Goal: Task Accomplishment & Management: Manage account settings

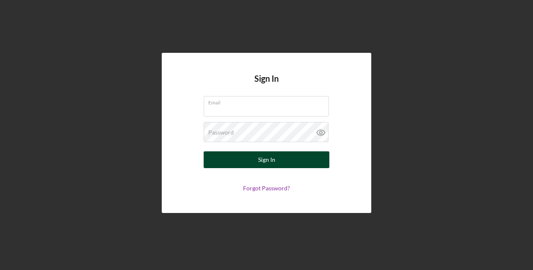
type input "jazmin@hawaiiancouncil.org"
click at [262, 161] on div "Sign In" at bounding box center [266, 159] width 17 height 17
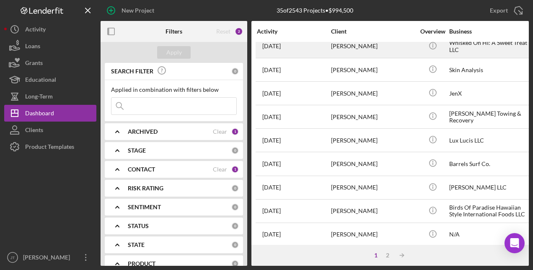
scroll to position [126, 0]
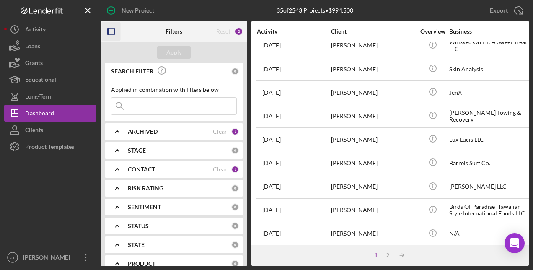
click at [109, 33] on icon "button" at bounding box center [111, 31] width 19 height 19
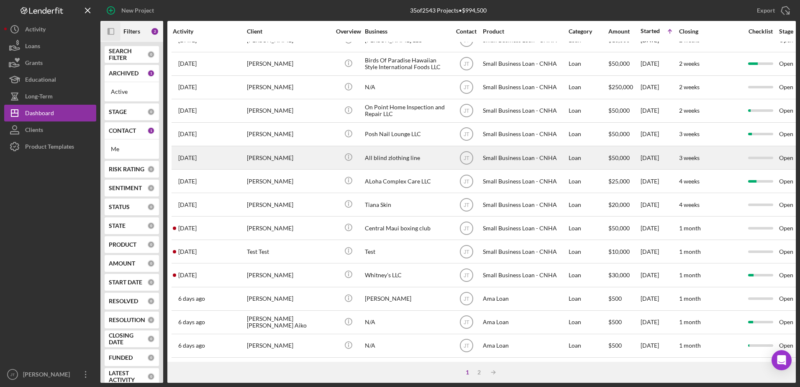
scroll to position [278, 0]
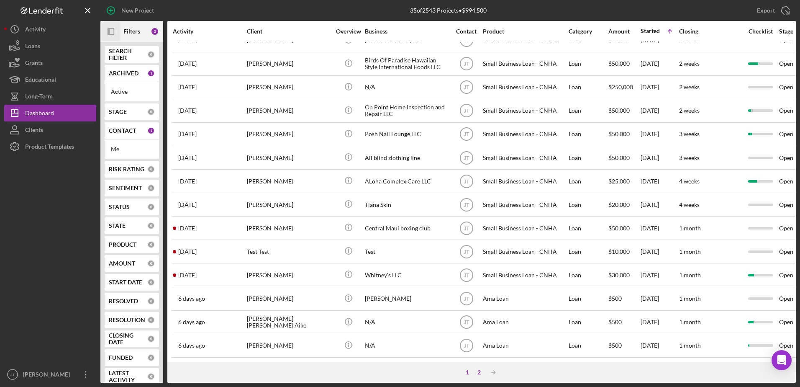
click at [479, 269] on div "2" at bounding box center [479, 372] width 12 height 7
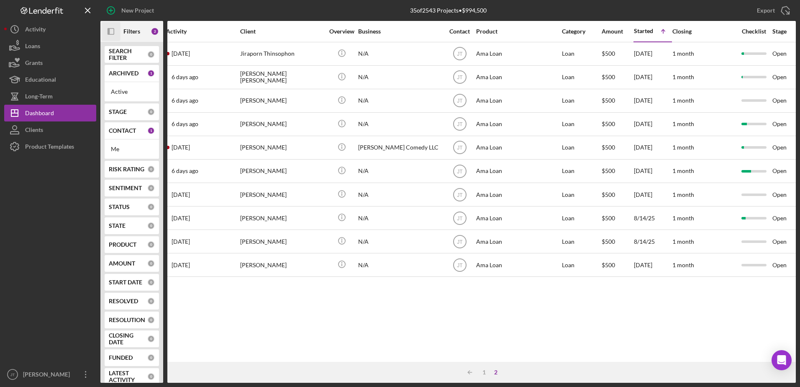
scroll to position [0, 0]
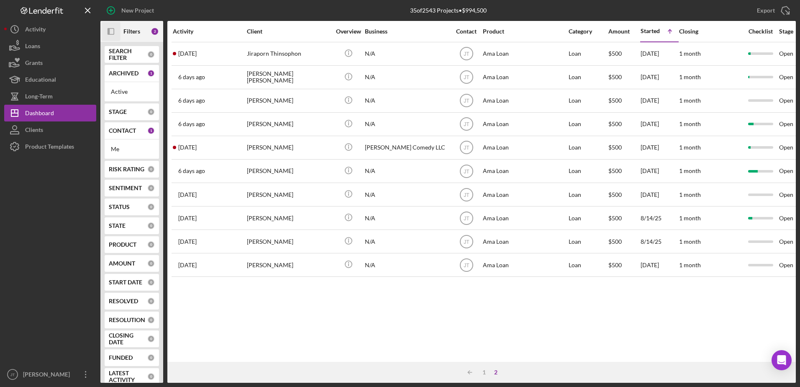
click at [259, 269] on div "Activity Client Overview Business Contact Product Category Amount Started Icon/…" at bounding box center [481, 191] width 629 height 341
click at [392, 269] on div "Activity Client Overview Business Contact Product Category Amount Started Icon/…" at bounding box center [481, 191] width 629 height 341
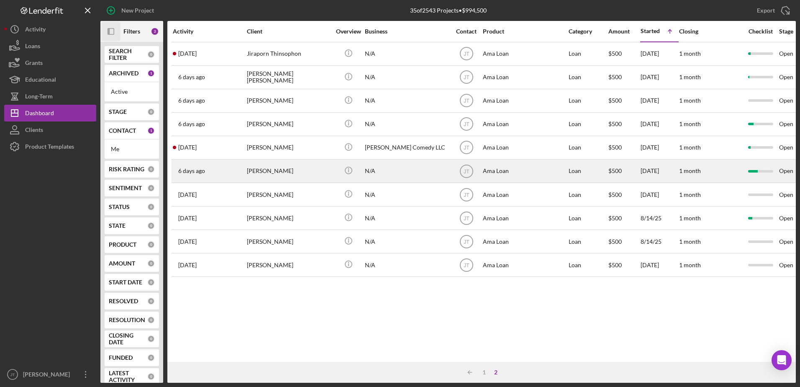
click at [272, 173] on div "[PERSON_NAME]" at bounding box center [289, 171] width 84 height 22
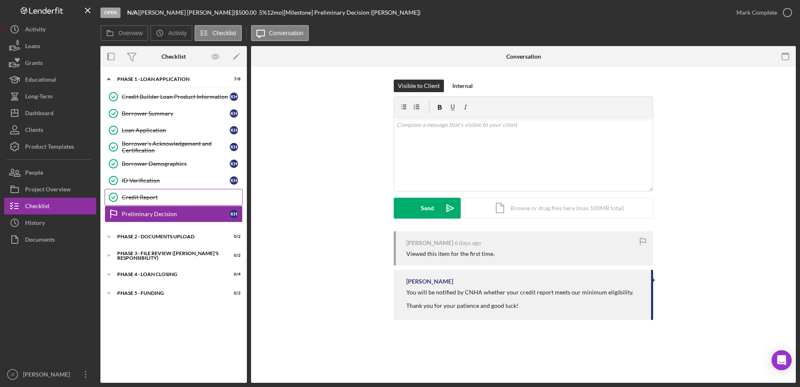
click at [179, 198] on div "Credit Report" at bounding box center [182, 197] width 121 height 7
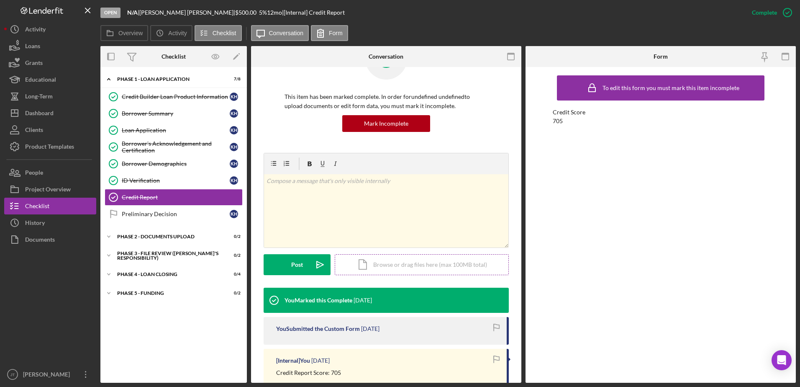
scroll to position [84, 0]
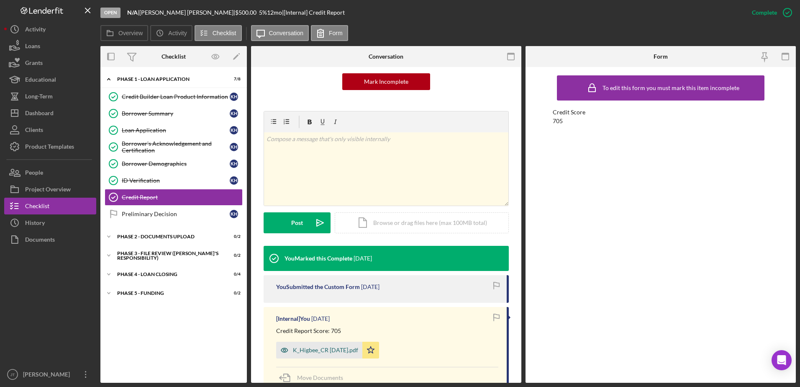
click at [331, 269] on div "K_Higbee_CR 8.15.25.pdf" at bounding box center [325, 350] width 65 height 7
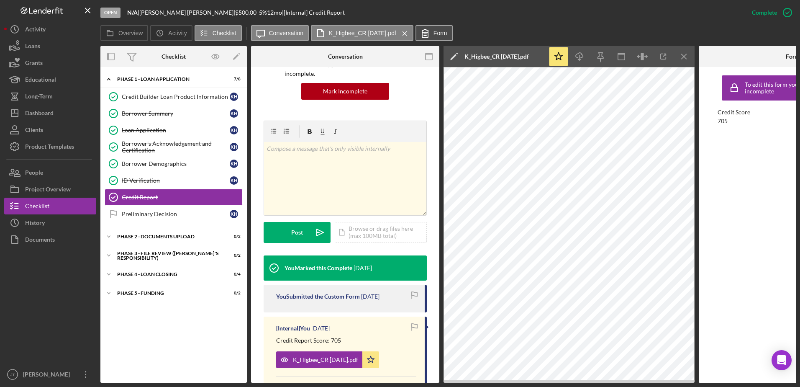
click at [433, 36] on icon at bounding box center [425, 33] width 21 height 21
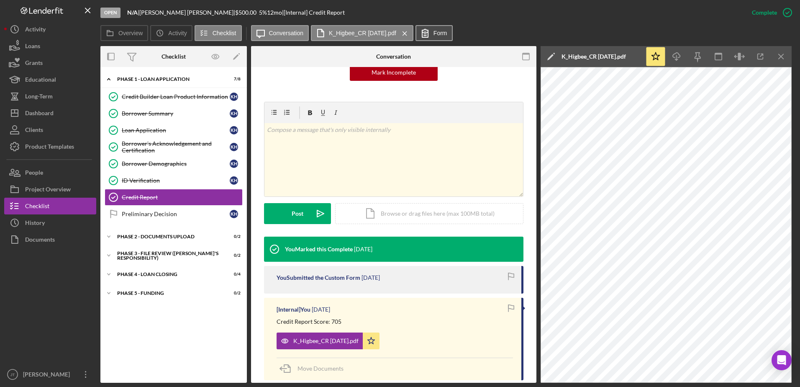
scroll to position [84, 0]
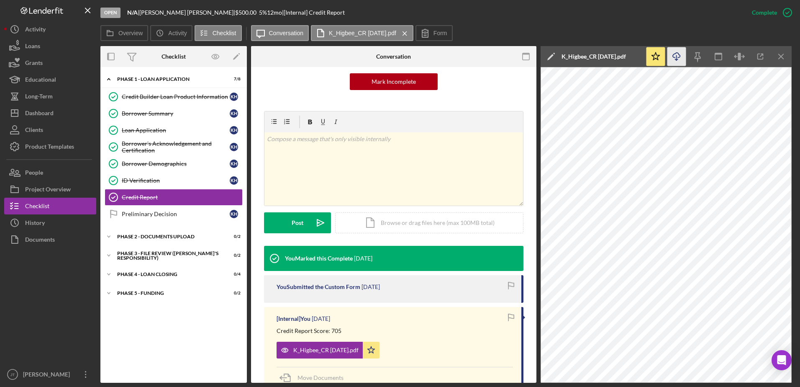
click at [532, 56] on icon "Icon/Download" at bounding box center [677, 56] width 19 height 19
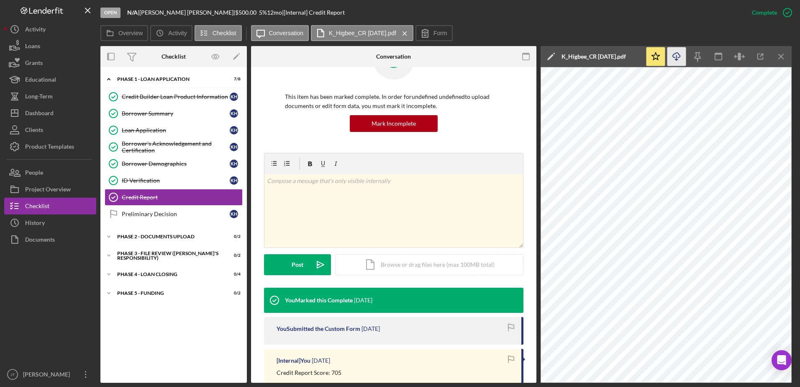
scroll to position [0, 0]
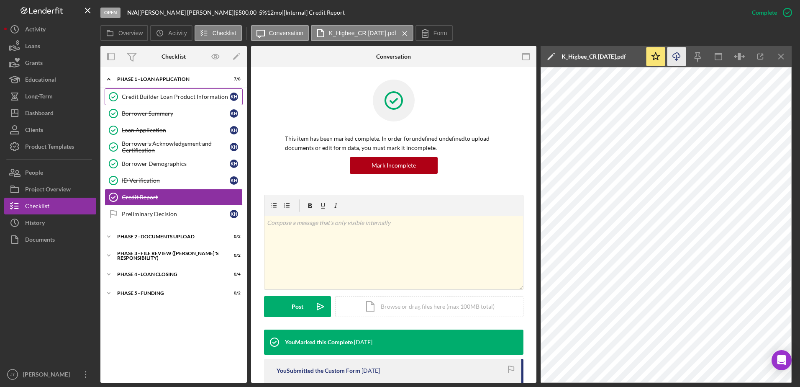
click at [180, 93] on link "Credit Builder Loan Product Information Credit Builder Loan Product Information…" at bounding box center [174, 96] width 138 height 17
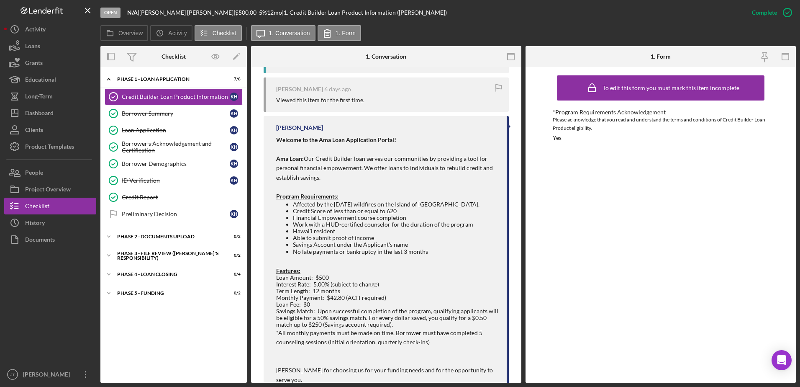
scroll to position [335, 0]
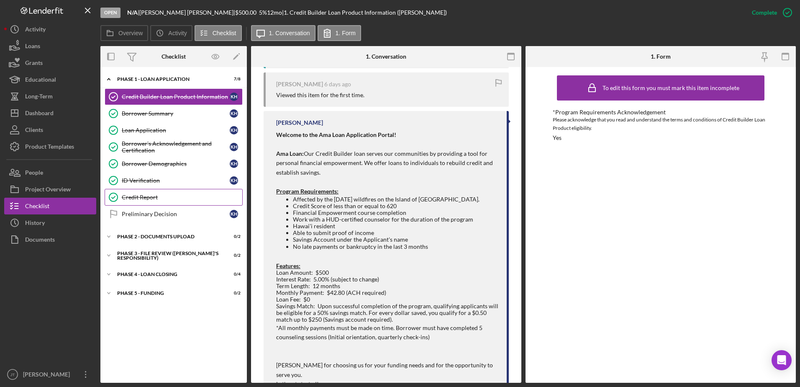
click at [176, 199] on div "Credit Report" at bounding box center [182, 197] width 121 height 7
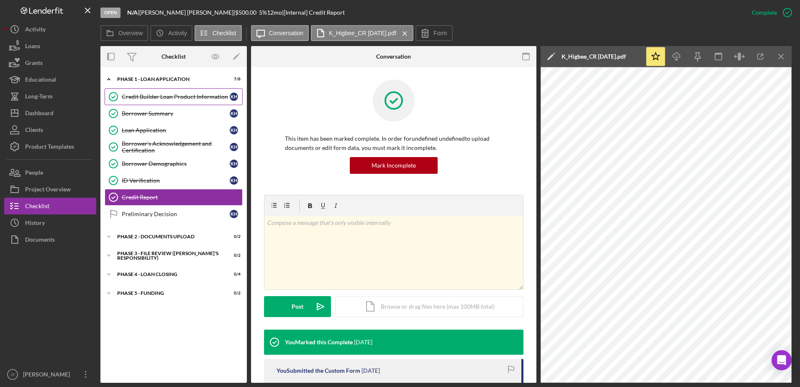
click at [190, 89] on link "Credit Builder Loan Product Information Credit Builder Loan Product Information…" at bounding box center [174, 96] width 138 height 17
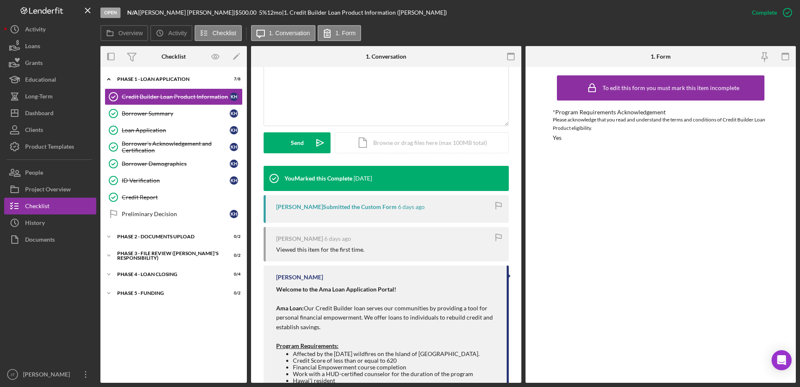
scroll to position [251, 0]
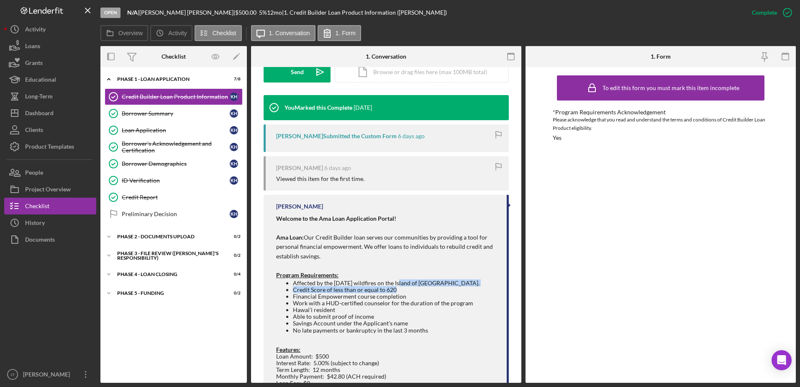
drag, startPoint x: 397, startPoint y: 288, endPoint x: 400, endPoint y: 284, distance: 5.1
click at [400, 269] on ul "Affected by the August 2023 wildfires on the Island of Maui. Credit Score of le…" at bounding box center [387, 307] width 222 height 54
click at [109, 238] on icon "Icon/Expander" at bounding box center [108, 236] width 17 height 17
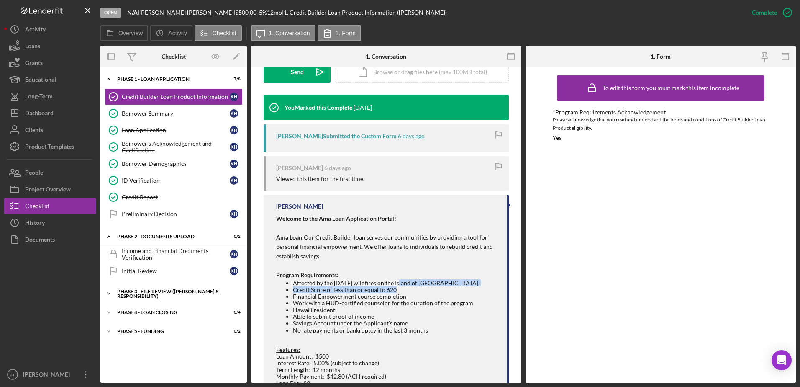
click at [110, 269] on icon "Icon/Expander" at bounding box center [108, 293] width 17 height 17
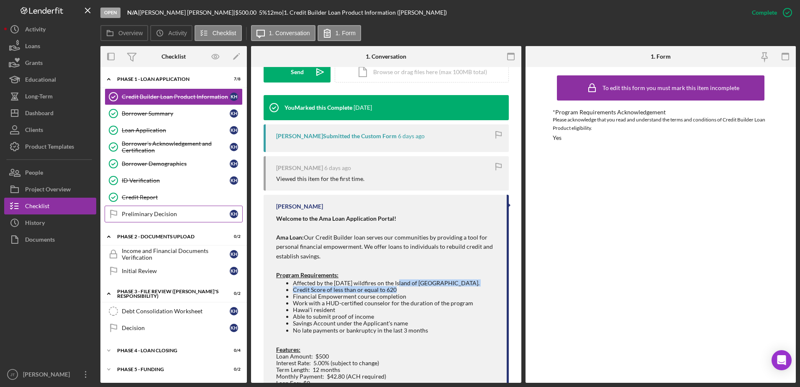
click at [180, 217] on div "Preliminary Decision" at bounding box center [176, 214] width 108 height 7
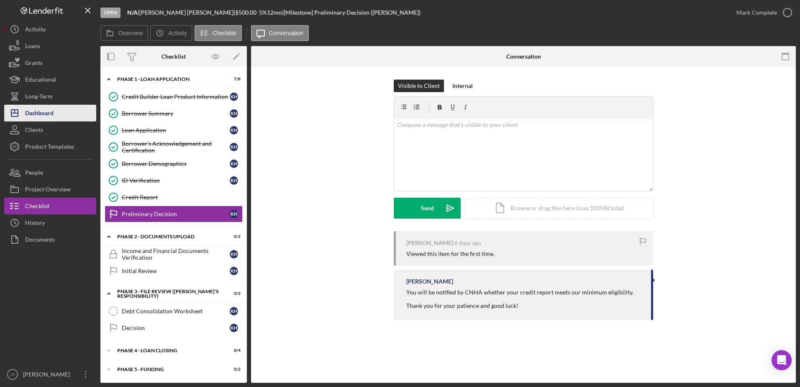
click at [55, 114] on button "Icon/Dashboard Dashboard" at bounding box center [50, 113] width 92 height 17
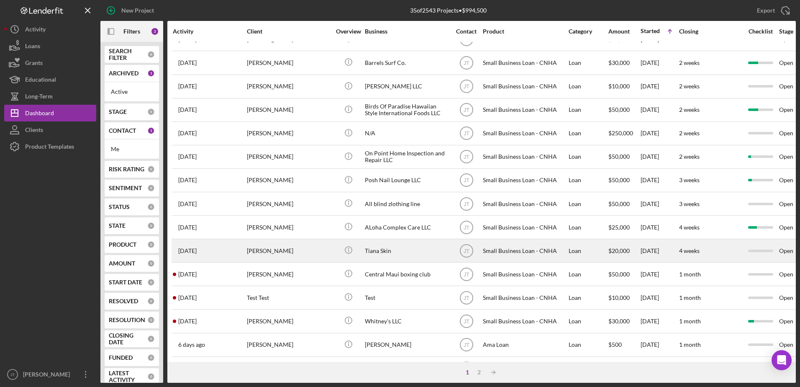
scroll to position [278, 0]
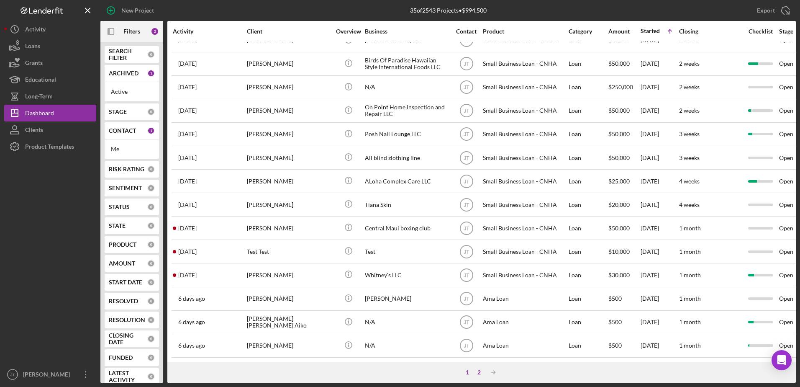
click at [479, 269] on div "2" at bounding box center [479, 372] width 12 height 7
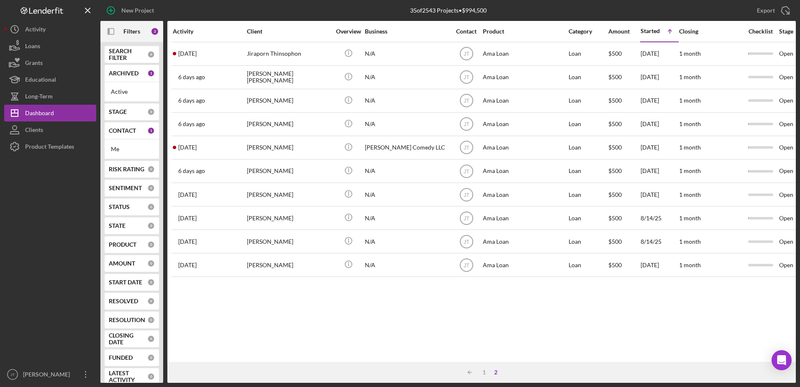
scroll to position [0, 0]
drag, startPoint x: 484, startPoint y: 298, endPoint x: 482, endPoint y: 318, distance: 19.7
click at [484, 269] on div "Activity Client Overview Business Contact Product Category Amount Started Icon/…" at bounding box center [481, 191] width 629 height 341
click at [484, 269] on div "1" at bounding box center [485, 372] width 12 height 7
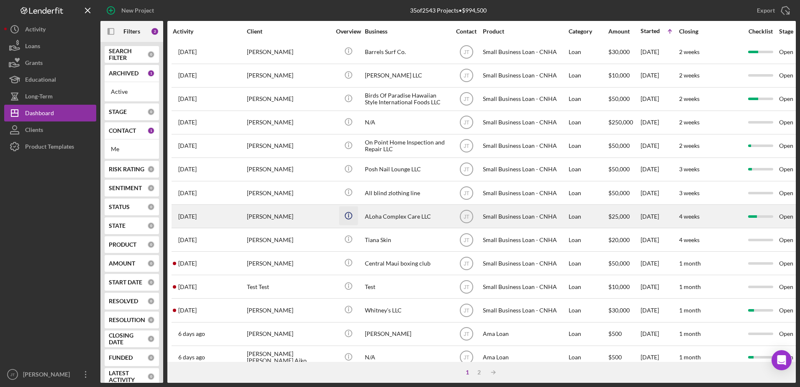
scroll to position [251, 0]
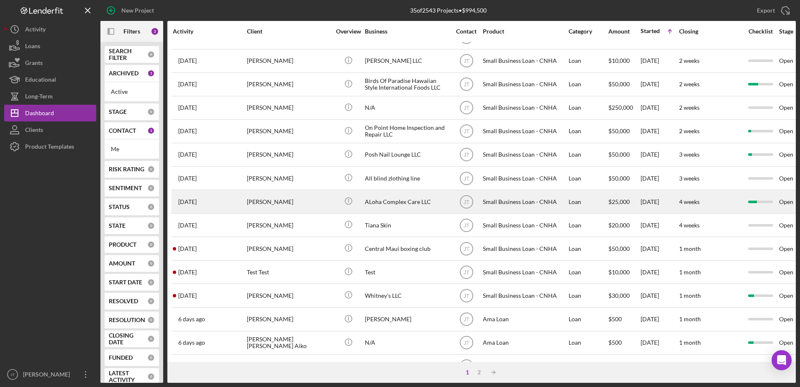
click at [269, 201] on div "[PERSON_NAME]" at bounding box center [289, 201] width 84 height 22
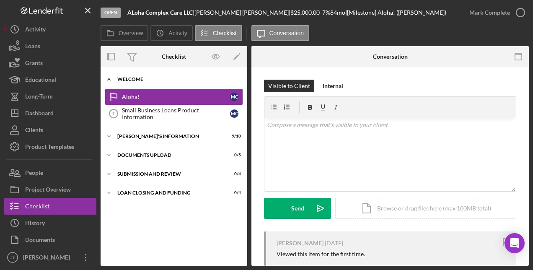
click at [108, 77] on icon "Icon/Expander" at bounding box center [108, 79] width 17 height 17
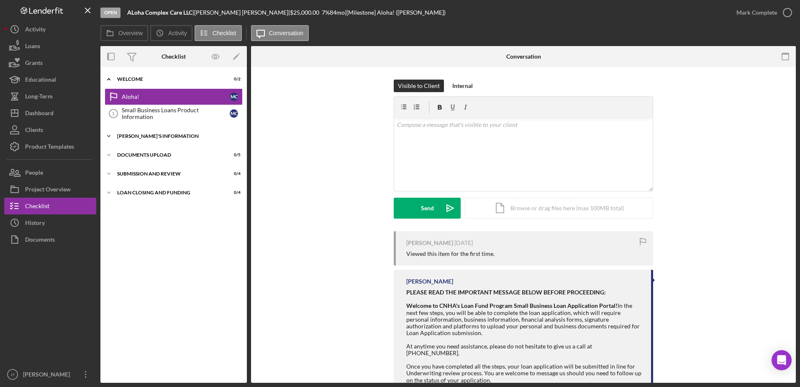
click at [111, 134] on icon "Icon/Expander" at bounding box center [108, 136] width 17 height 17
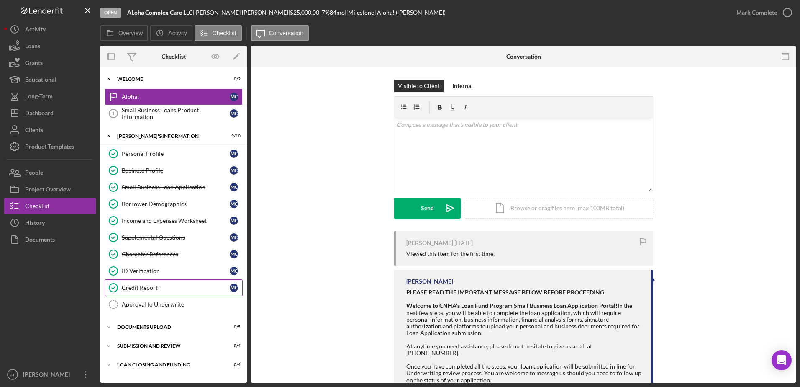
click at [154, 269] on div "Credit Report" at bounding box center [176, 287] width 108 height 7
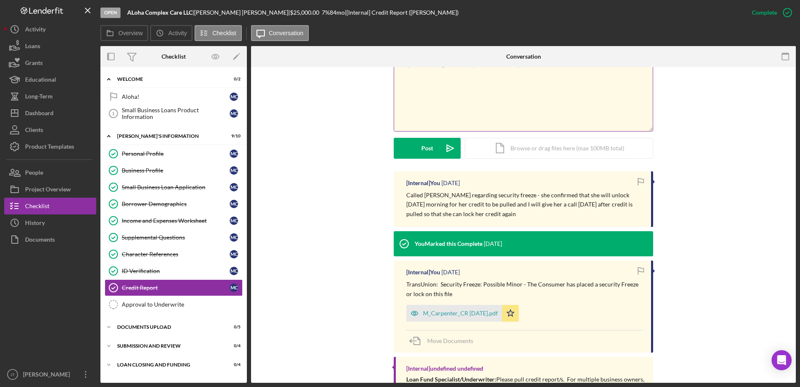
scroll to position [167, 0]
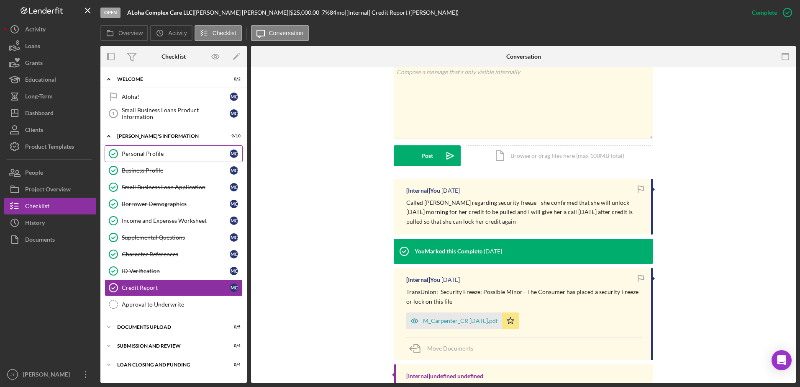
click at [172, 156] on div "Personal Profile" at bounding box center [176, 153] width 108 height 7
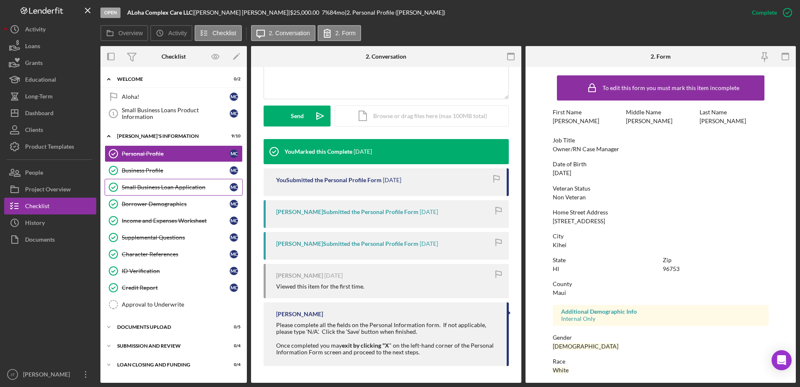
click at [187, 187] on div "Small Business Loan Application" at bounding box center [176, 187] width 108 height 7
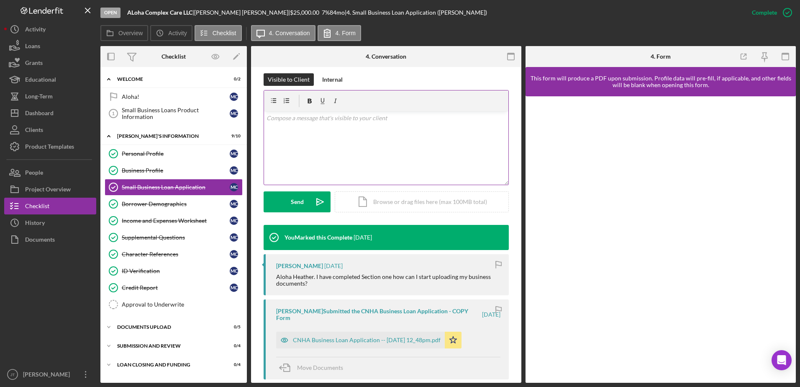
scroll to position [126, 0]
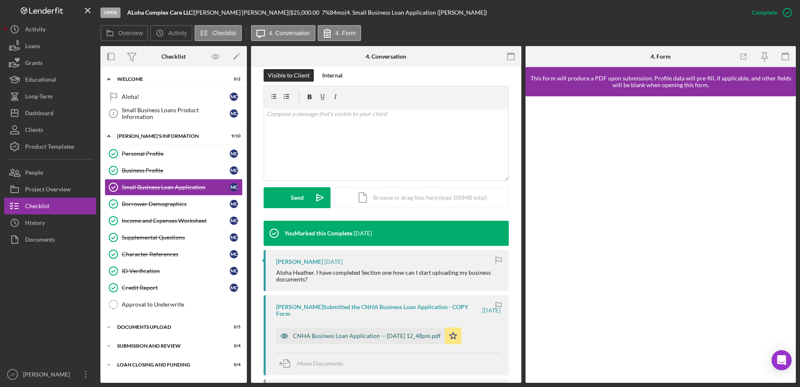
click at [386, 269] on div "CNHA Business Loan Application -- 2025-07-29 12_48pm.pdf" at bounding box center [367, 335] width 148 height 7
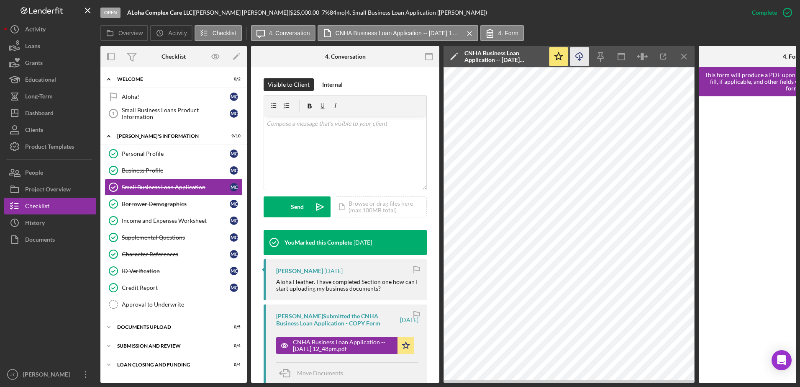
click at [532, 59] on icon "Icon/Download" at bounding box center [580, 56] width 19 height 19
click at [180, 157] on div "Personal Profile" at bounding box center [176, 153] width 108 height 7
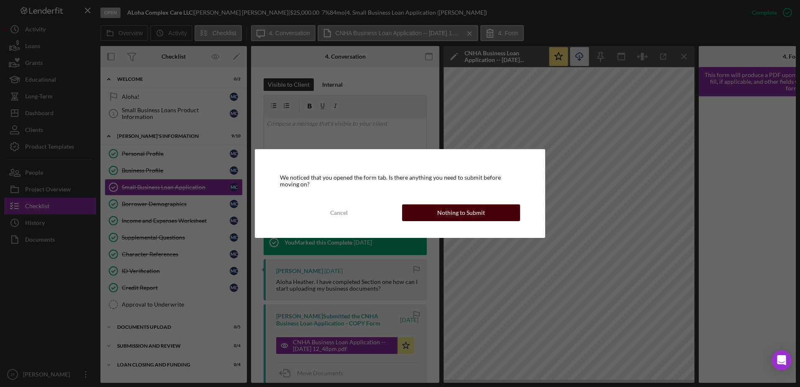
click at [489, 219] on button "Nothing to Submit" at bounding box center [461, 212] width 118 height 17
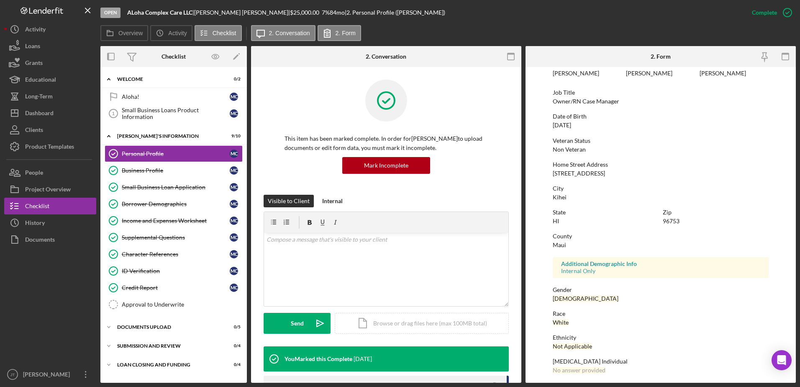
scroll to position [33, 0]
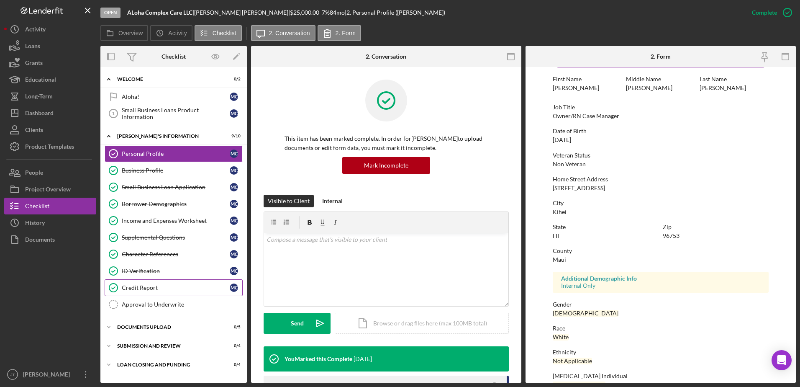
click at [178, 269] on link "Credit Report Credit Report M C" at bounding box center [174, 287] width 138 height 17
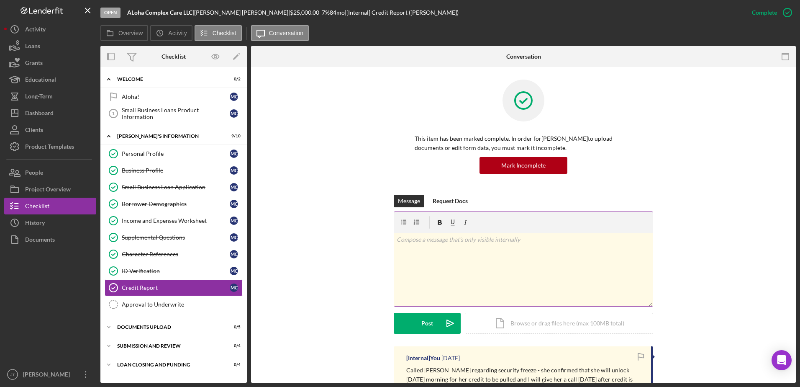
click at [455, 241] on p at bounding box center [524, 239] width 254 height 9
click at [437, 269] on button "Post Icon/icon-invite-send" at bounding box center [427, 323] width 67 height 21
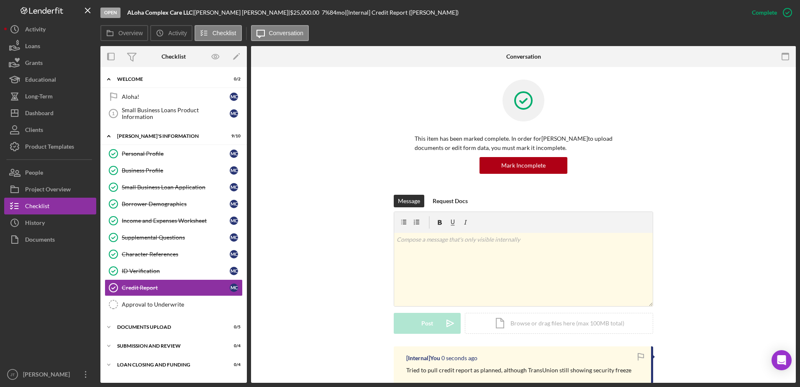
click at [532, 214] on div "Message Request Docs v Color teal Color pink Remove color Add row above Add row…" at bounding box center [524, 271] width 520 height 152
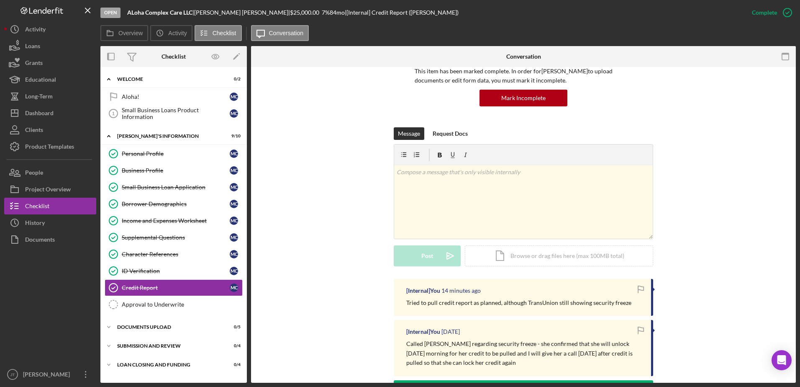
scroll to position [84, 0]
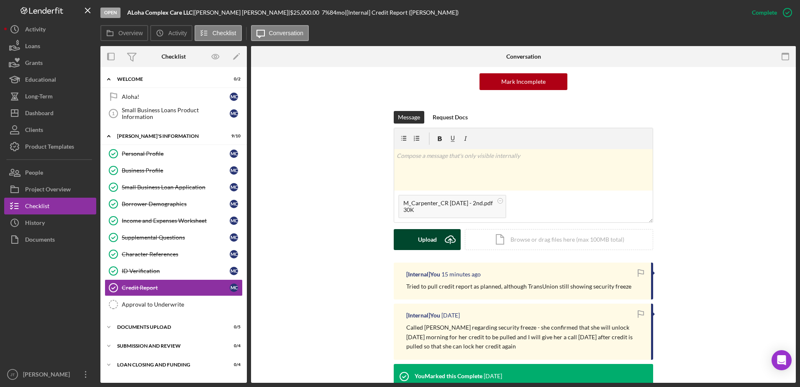
click at [440, 246] on icon "Icon/Upload" at bounding box center [450, 239] width 21 height 21
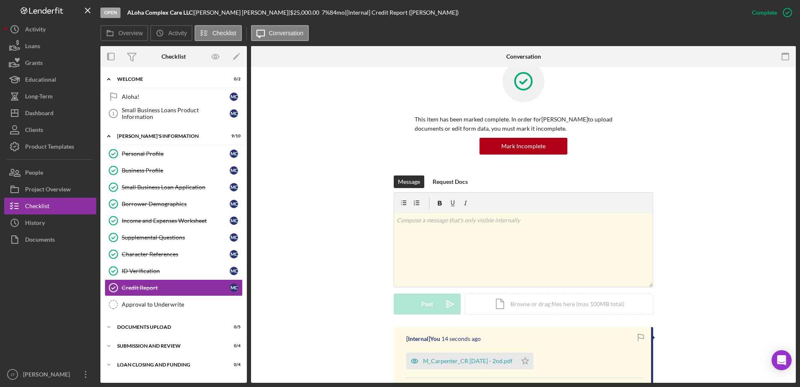
scroll to position [0, 0]
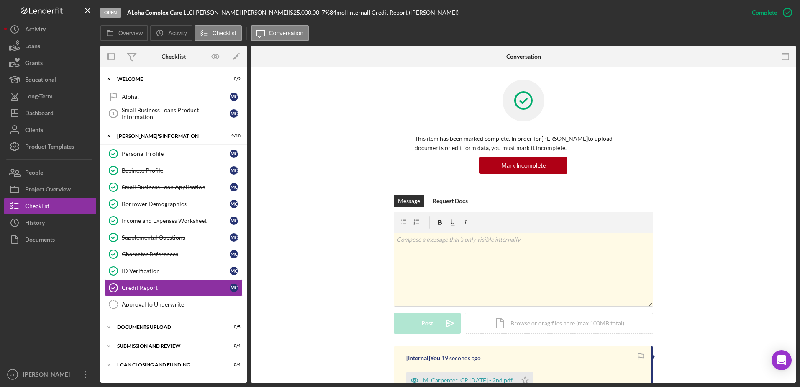
click at [332, 165] on div "This item has been marked complete. In order for Michelle Carpenter to upload d…" at bounding box center [524, 137] width 520 height 115
click at [54, 112] on button "Icon/Dashboard Dashboard" at bounding box center [50, 113] width 92 height 17
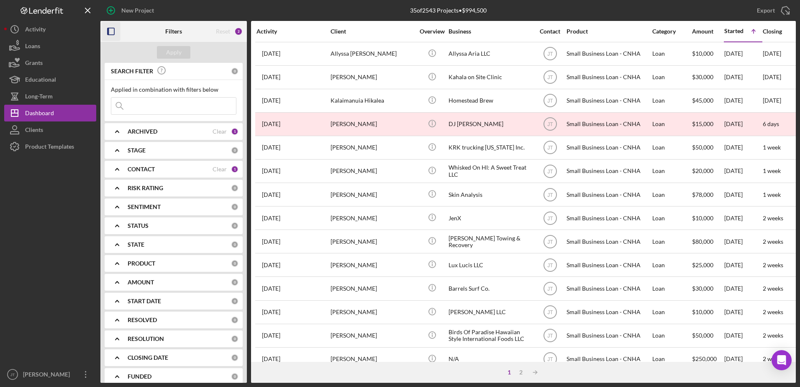
click at [111, 34] on icon "button" at bounding box center [111, 31] width 19 height 19
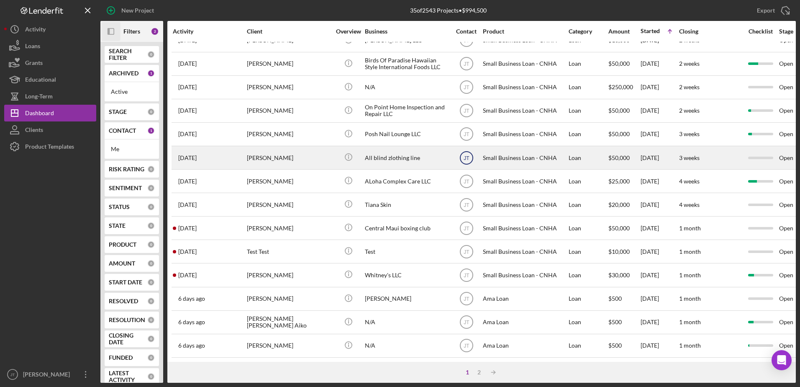
scroll to position [278, 0]
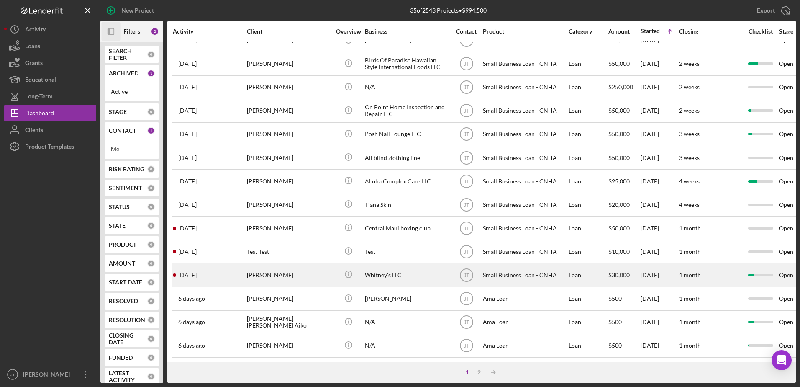
click at [268, 269] on div "[PERSON_NAME]" at bounding box center [289, 275] width 84 height 22
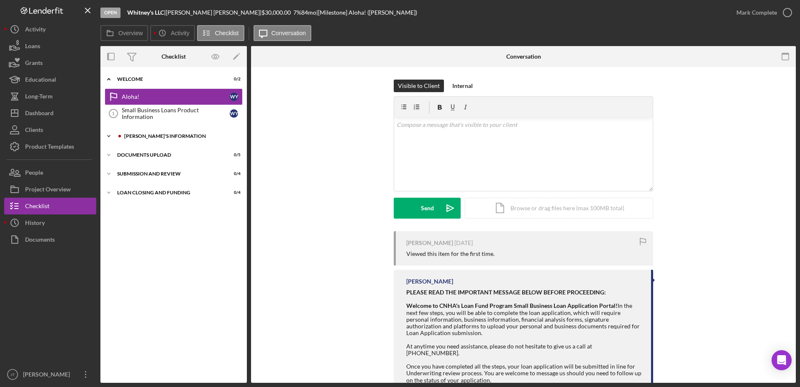
click at [111, 136] on icon "Icon/Expander" at bounding box center [108, 136] width 17 height 17
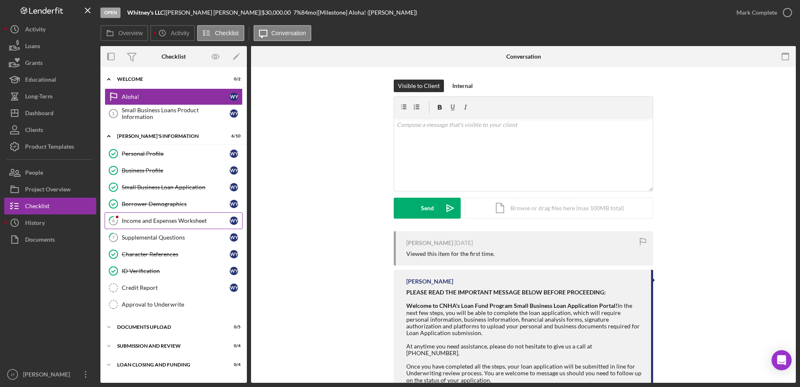
click at [172, 222] on div "Income and Expenses Worksheet" at bounding box center [176, 220] width 108 height 7
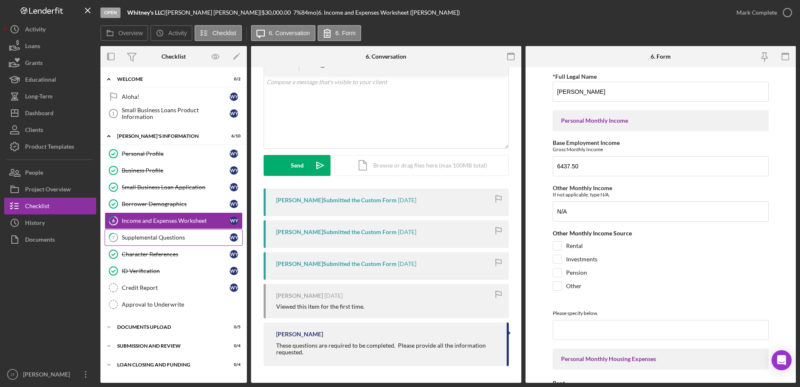
click at [177, 237] on div "Supplemental Questions" at bounding box center [176, 237] width 108 height 7
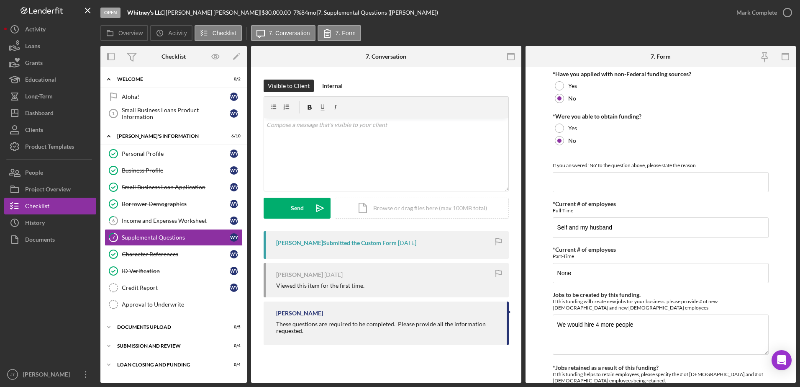
scroll to position [340, 0]
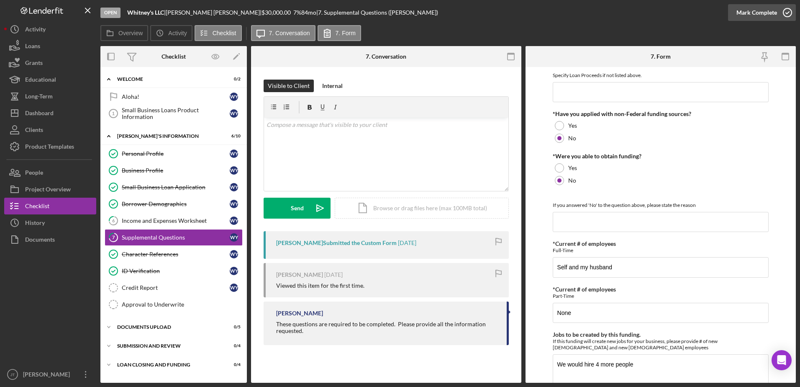
click at [532, 13] on icon "button" at bounding box center [787, 12] width 21 height 21
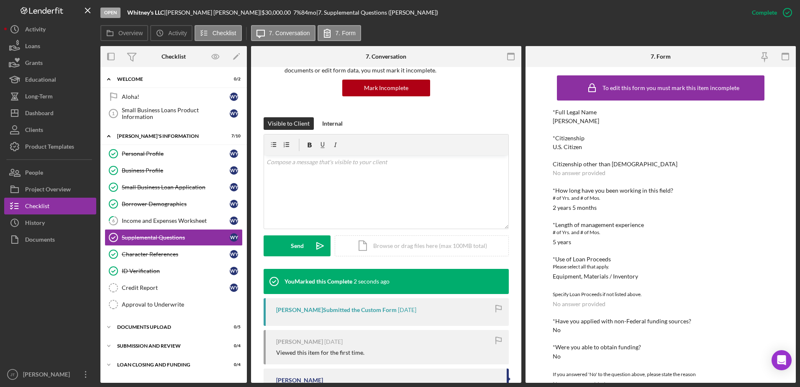
scroll to position [84, 0]
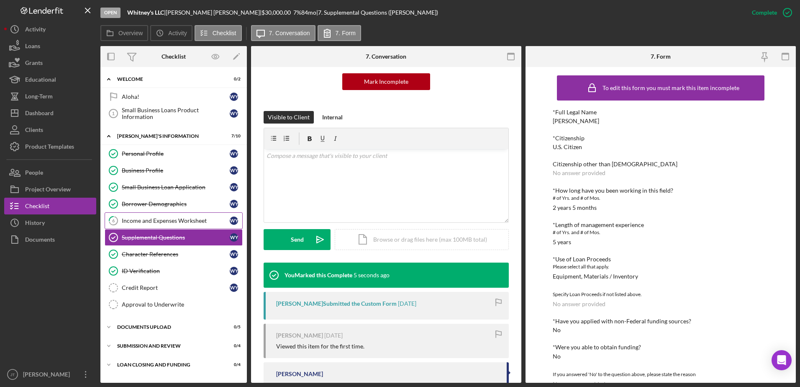
click at [180, 221] on div "Income and Expenses Worksheet" at bounding box center [176, 220] width 108 height 7
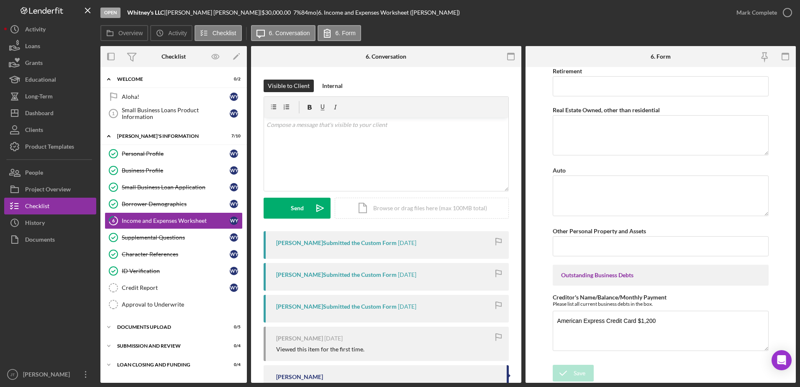
scroll to position [672, 0]
click at [532, 14] on icon "button" at bounding box center [787, 12] width 21 height 21
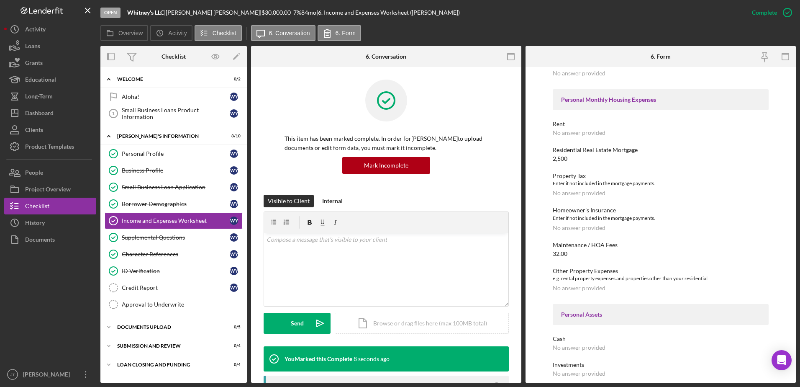
scroll to position [131, 0]
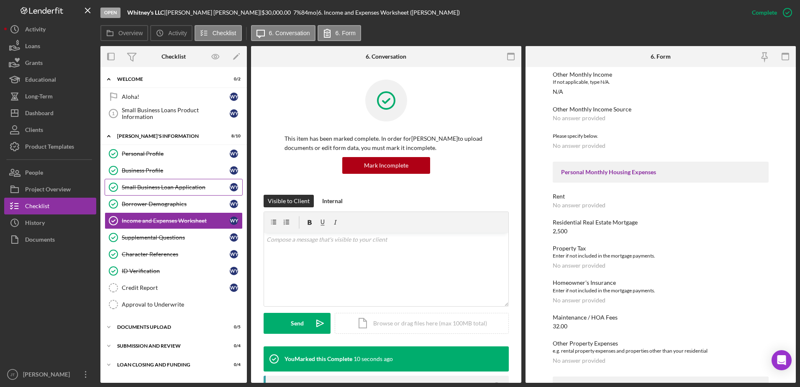
click at [202, 188] on div "Small Business Loan Application" at bounding box center [176, 187] width 108 height 7
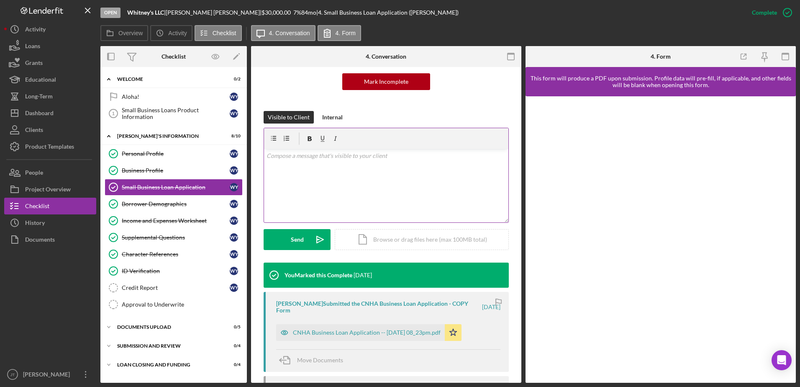
scroll to position [126, 0]
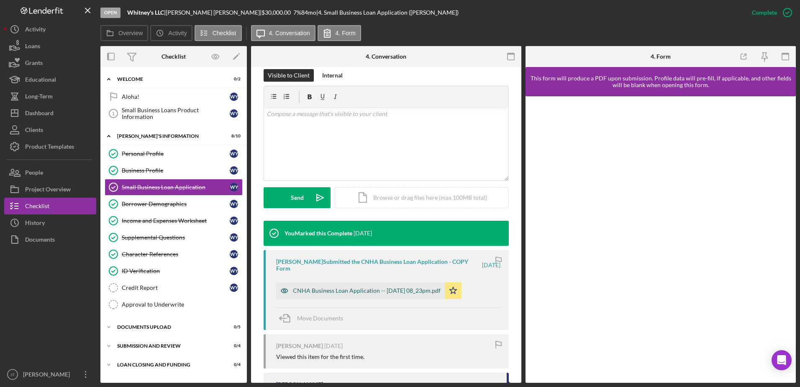
click at [415, 269] on div "CNHA Business Loan Application -- 2025-08-05 08_23pm.pdf" at bounding box center [367, 290] width 148 height 7
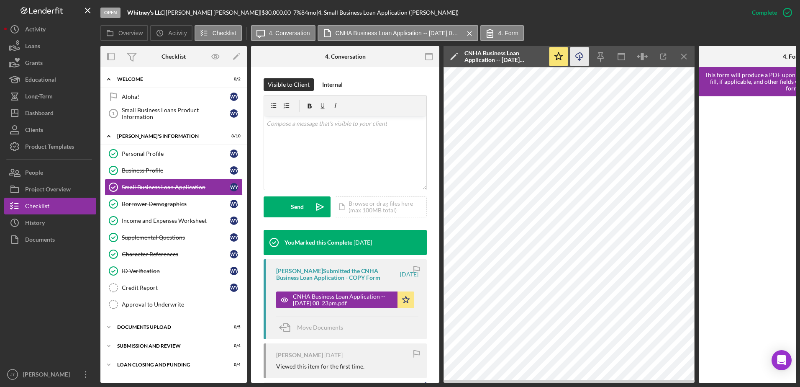
click at [532, 59] on line "button" at bounding box center [580, 57] width 0 height 5
click at [532, 58] on icon "Icon/Menu Close" at bounding box center [684, 56] width 19 height 19
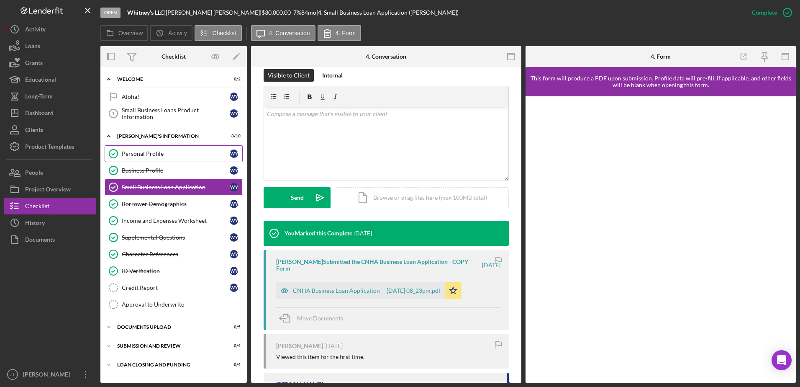
click at [169, 157] on link "Personal Profile Personal Profile W Y" at bounding box center [174, 153] width 138 height 17
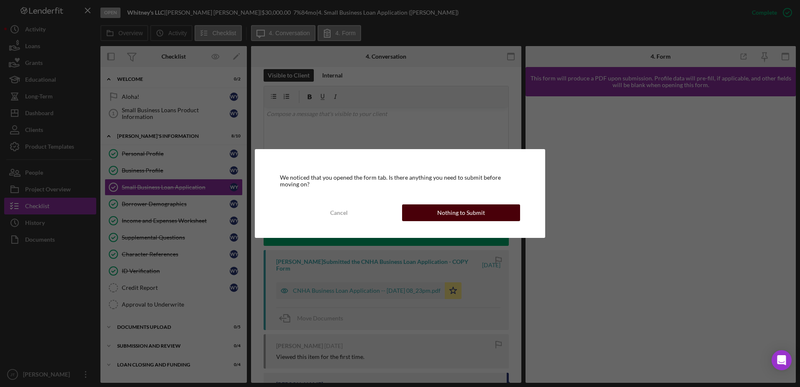
click at [465, 212] on div "Nothing to Submit" at bounding box center [461, 212] width 48 height 17
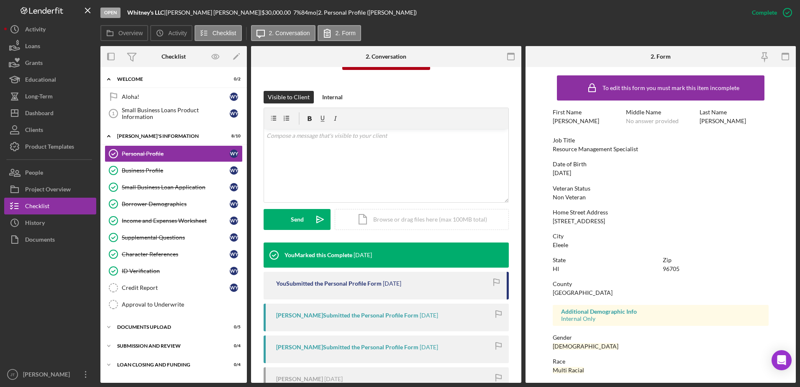
scroll to position [84, 0]
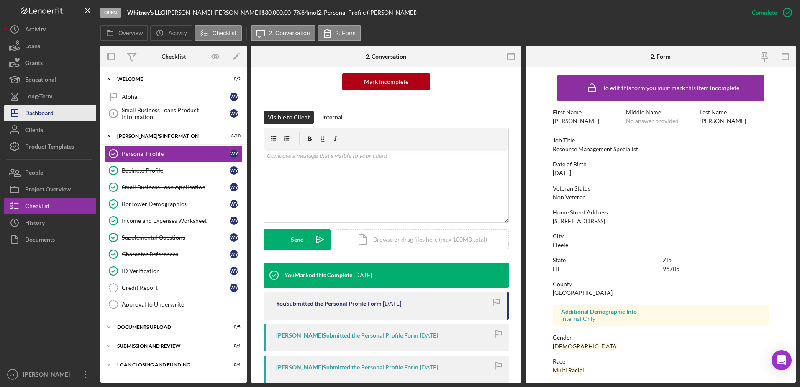
click at [57, 117] on button "Icon/Dashboard Dashboard" at bounding box center [50, 113] width 92 height 17
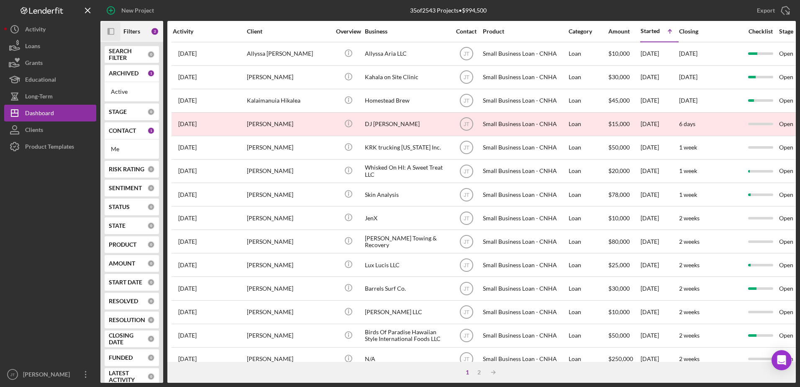
click at [111, 32] on icon "Icon/Panel Side Expand" at bounding box center [111, 31] width 19 height 19
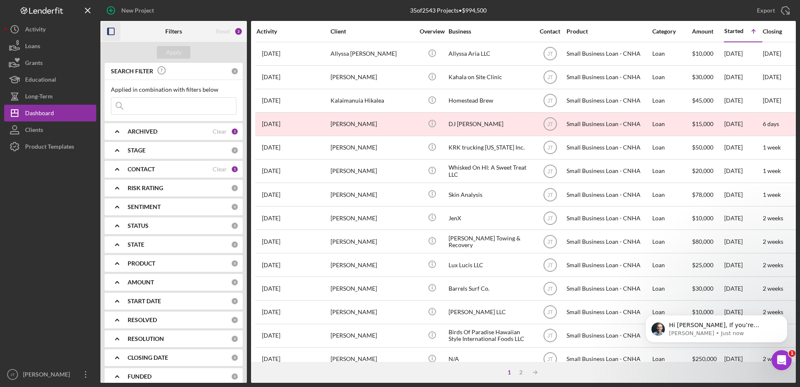
click at [178, 173] on div "CONTACT Clear 1" at bounding box center [183, 169] width 111 height 17
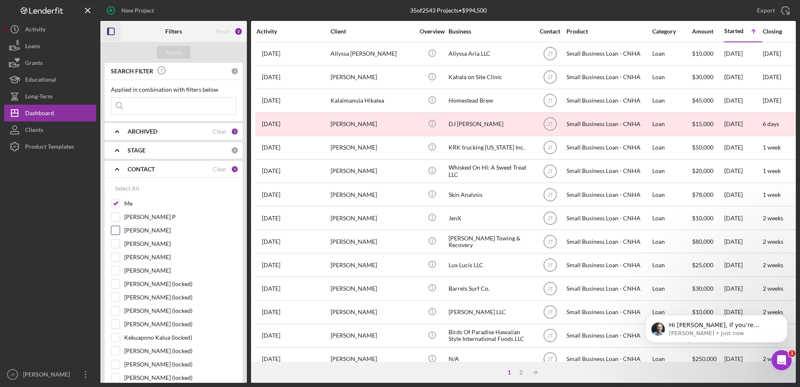
click at [114, 232] on input "[PERSON_NAME]" at bounding box center [115, 230] width 8 height 8
checkbox input "true"
click at [115, 205] on input "Me" at bounding box center [115, 203] width 8 height 8
checkbox input "false"
click at [179, 54] on div "Apply" at bounding box center [173, 52] width 15 height 13
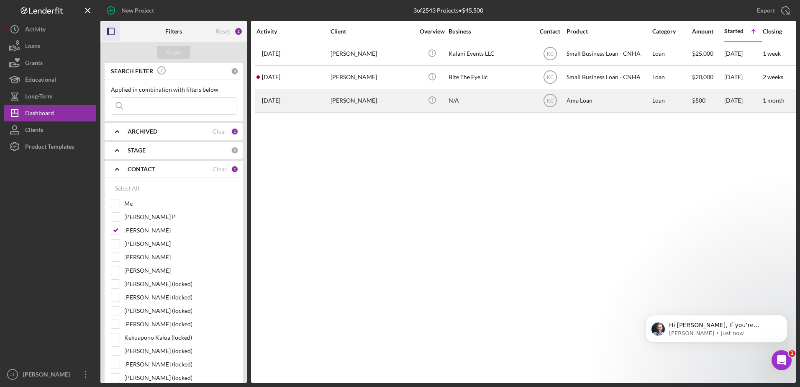
click at [337, 101] on div "[PERSON_NAME]" at bounding box center [373, 101] width 84 height 22
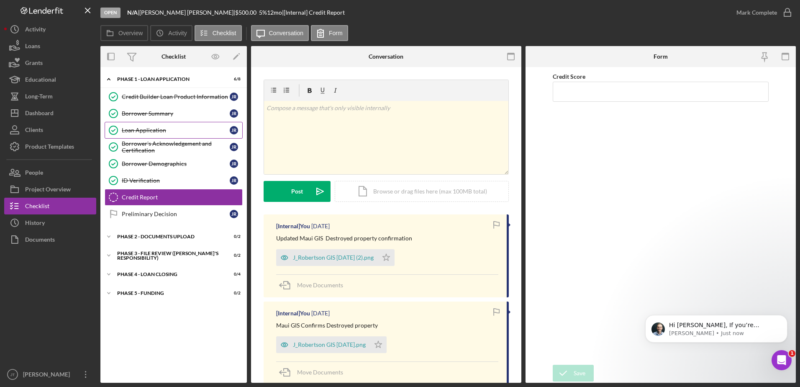
click at [187, 129] on div "Loan Application" at bounding box center [176, 130] width 108 height 7
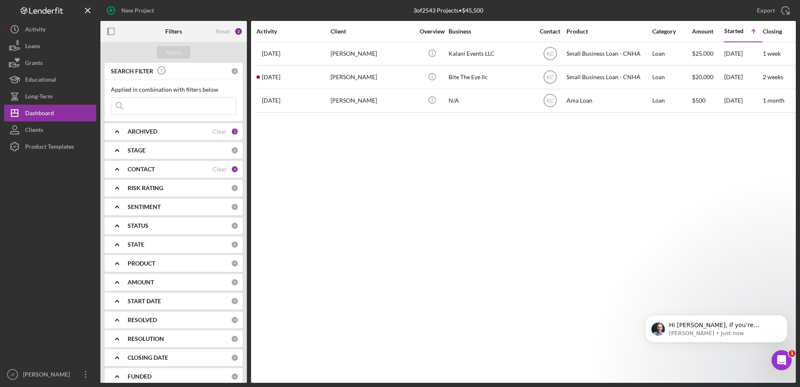
click at [190, 172] on div "CONTACT" at bounding box center [170, 169] width 85 height 7
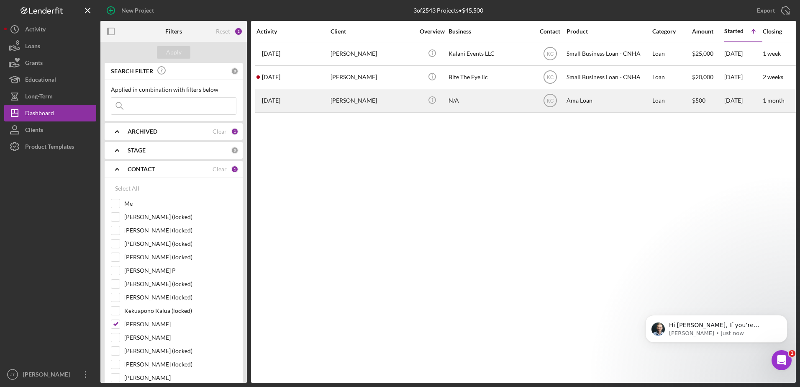
click at [356, 103] on div "[PERSON_NAME]" at bounding box center [373, 101] width 84 height 22
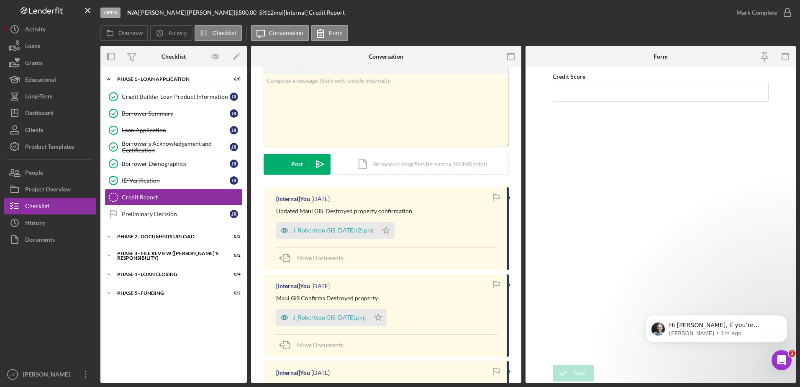
scroll to position [42, 0]
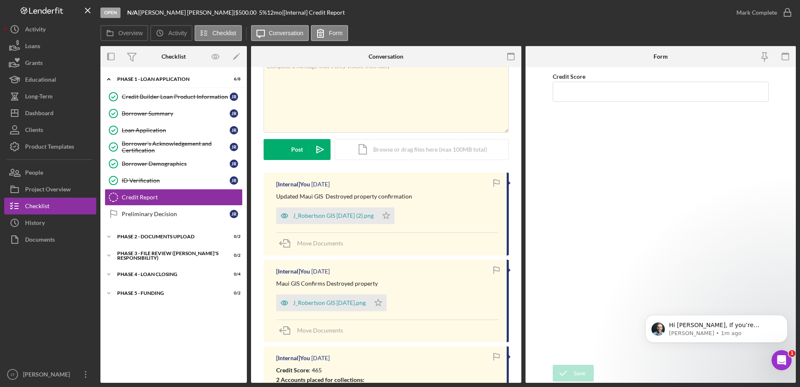
click at [497, 19] on div "Open N/A | [PERSON_NAME] | $500.00 5 % 12 mo | [Internal] Credit Report" at bounding box center [414, 12] width 628 height 25
click at [167, 134] on link "Loan Application Loan Application J R" at bounding box center [174, 130] width 138 height 17
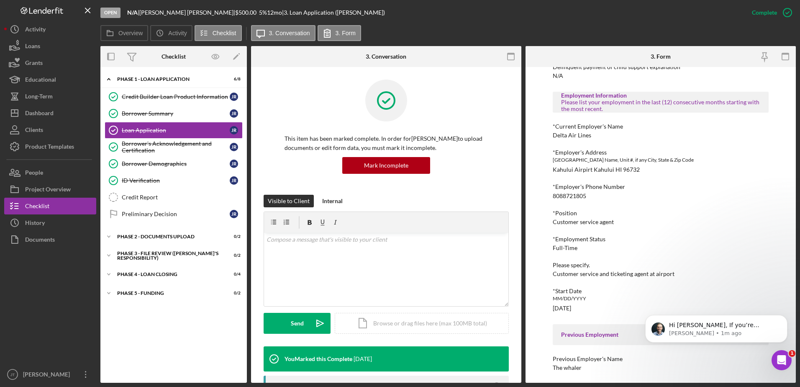
scroll to position [306, 0]
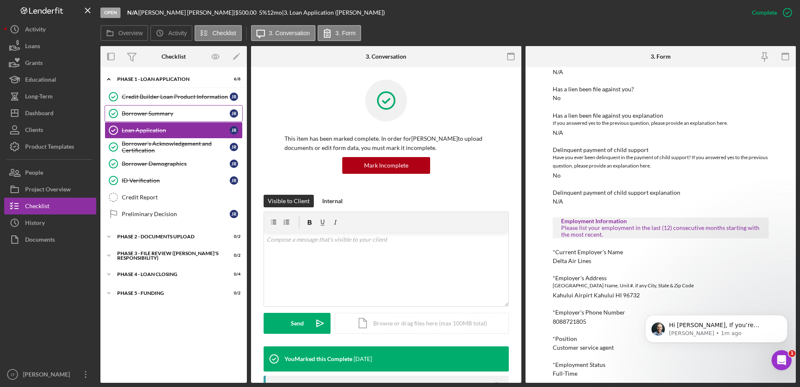
click at [175, 118] on link "Borrower Summary Borrower Summary J R" at bounding box center [174, 113] width 138 height 17
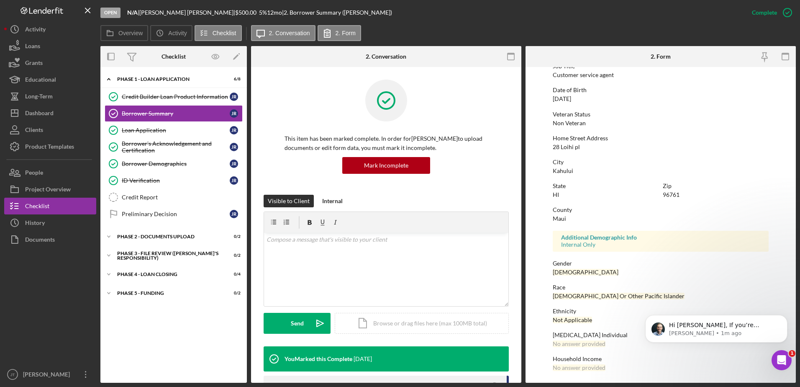
scroll to position [75, 0]
click at [170, 99] on div "Credit Builder Loan Product Information" at bounding box center [176, 96] width 108 height 7
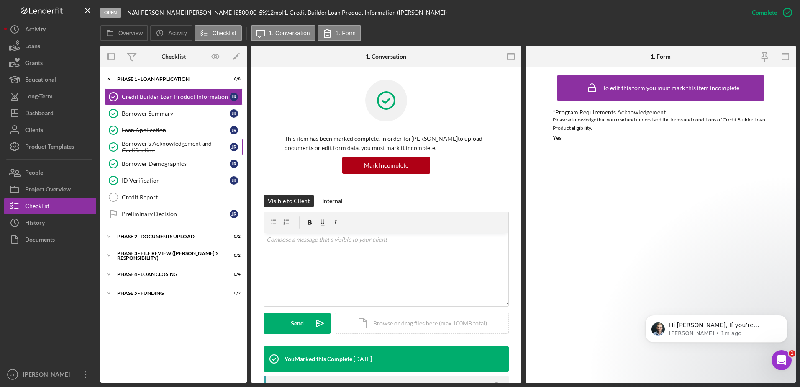
click at [193, 148] on div "Borrower's Acknowledgement and Certification" at bounding box center [176, 146] width 108 height 13
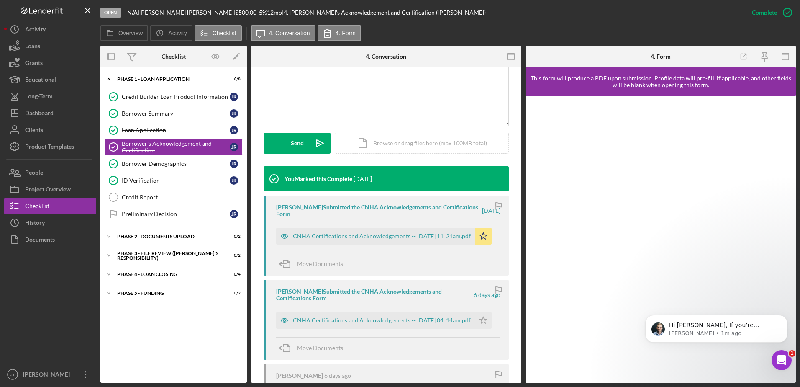
scroll to position [209, 0]
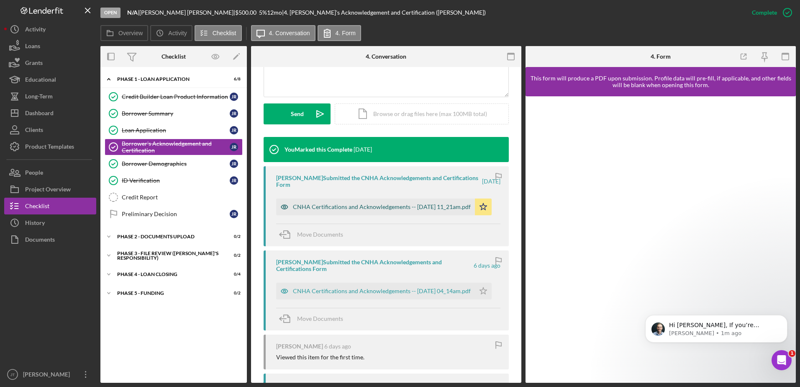
click at [383, 206] on div "CNHA Certifications and Acknowledgements -- [DATE] 11_21am.pdf" at bounding box center [382, 206] width 178 height 7
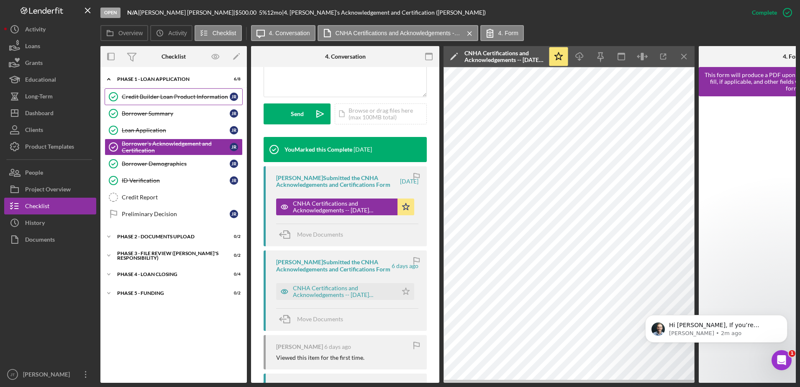
click at [177, 98] on div "Credit Builder Loan Product Information" at bounding box center [176, 96] width 108 height 7
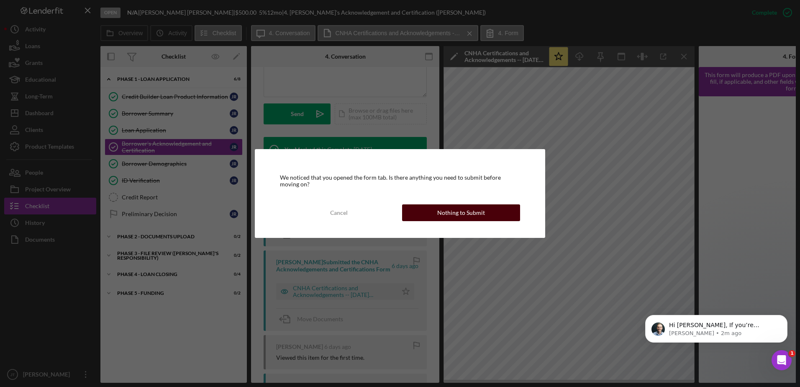
click at [425, 210] on button "Nothing to Submit" at bounding box center [461, 212] width 118 height 17
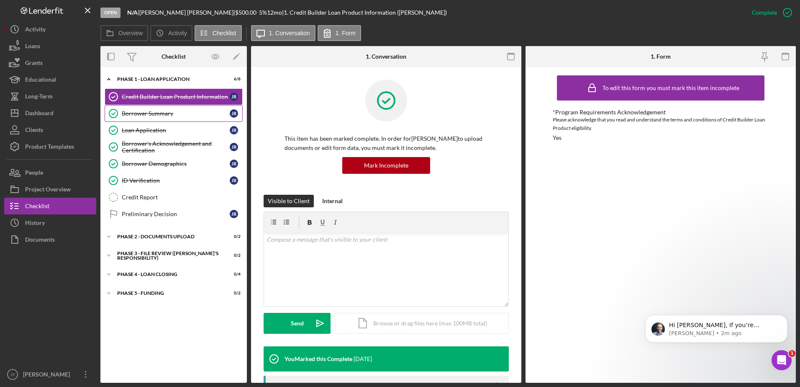
click at [140, 118] on link "Borrower Summary Borrower Summary J R" at bounding box center [174, 113] width 138 height 17
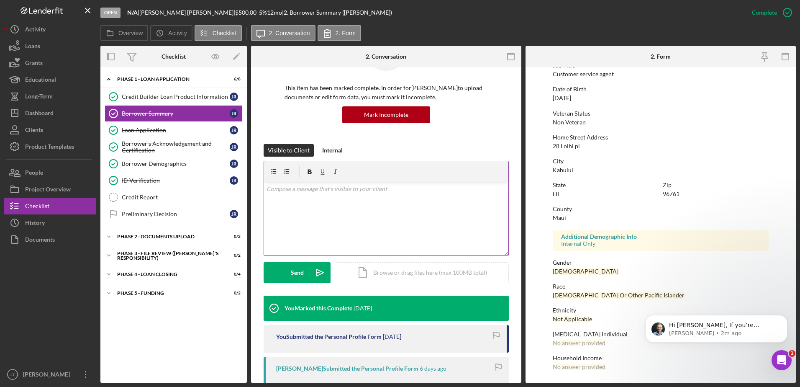
scroll to position [167, 0]
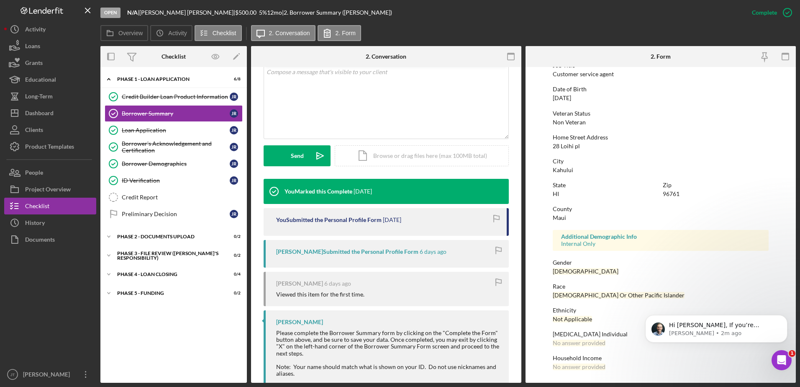
click at [399, 252] on div "[PERSON_NAME] Submitted the Personal Profile Form" at bounding box center [347, 251] width 142 height 7
click at [172, 132] on div "Loan Application" at bounding box center [176, 130] width 108 height 7
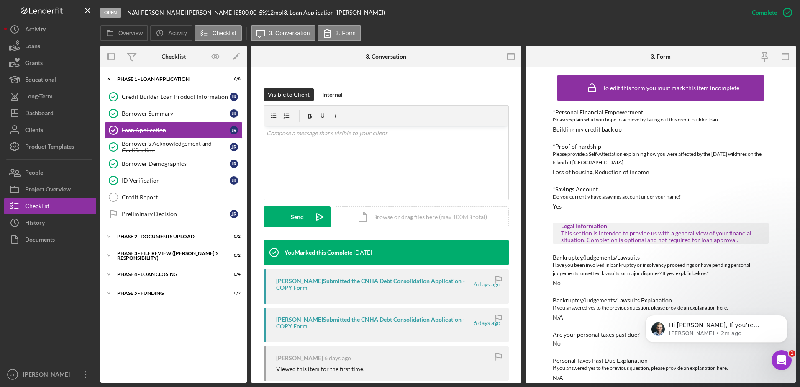
scroll to position [126, 0]
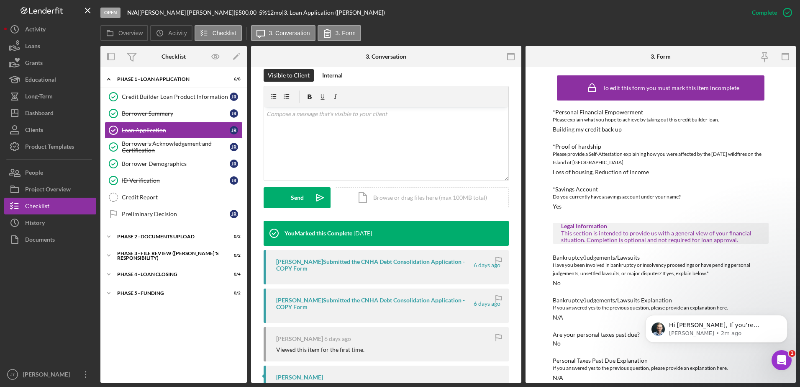
click at [358, 262] on div "[PERSON_NAME] Submitted the CNHA Debt Consolidation Application - COPY Form" at bounding box center [374, 264] width 196 height 13
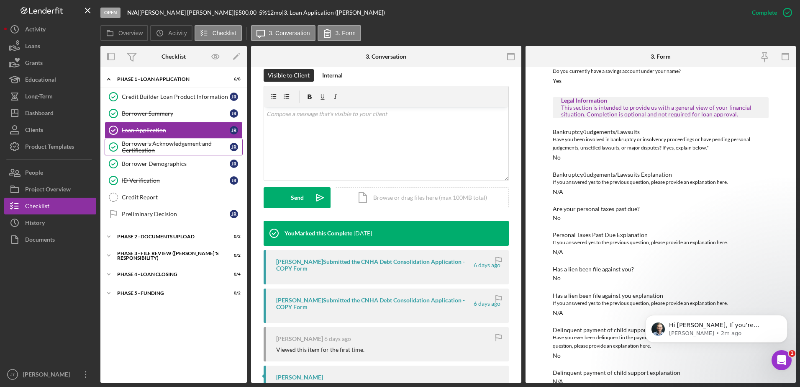
click at [183, 149] on div "Borrower's Acknowledgement and Certification" at bounding box center [176, 146] width 108 height 13
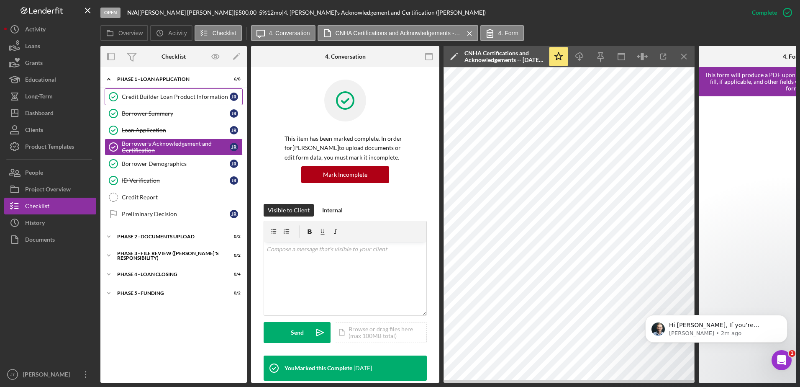
click at [141, 97] on div "Credit Builder Loan Product Information" at bounding box center [176, 96] width 108 height 7
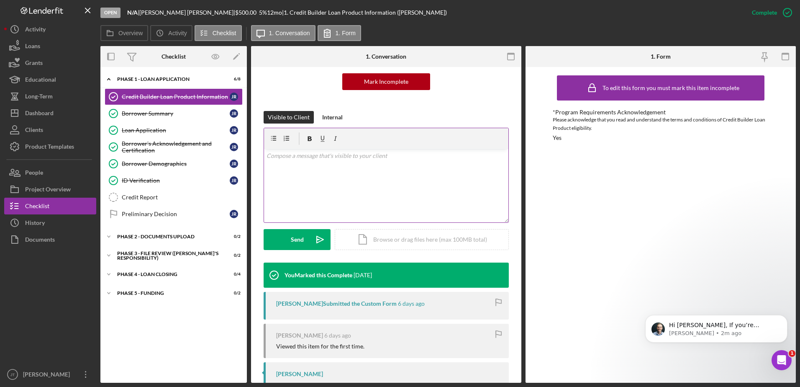
scroll to position [126, 0]
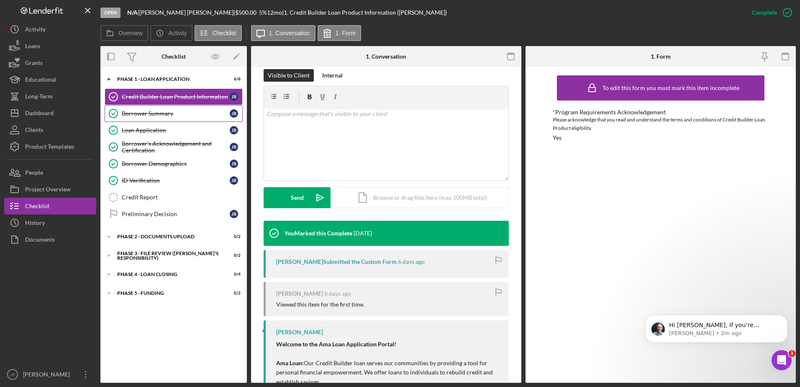
click at [149, 116] on div "Borrower Summary" at bounding box center [176, 113] width 108 height 7
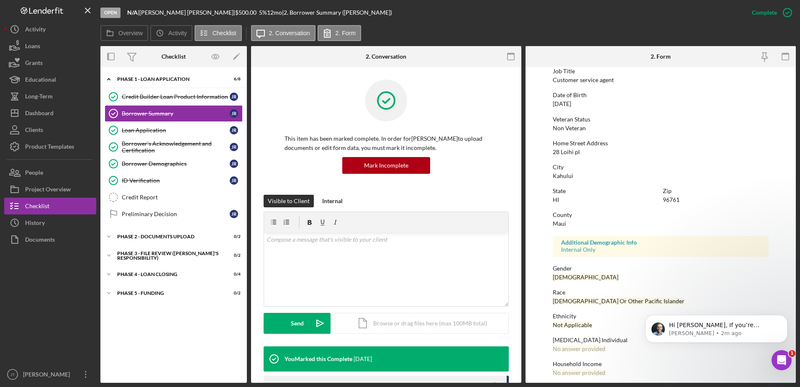
scroll to position [75, 0]
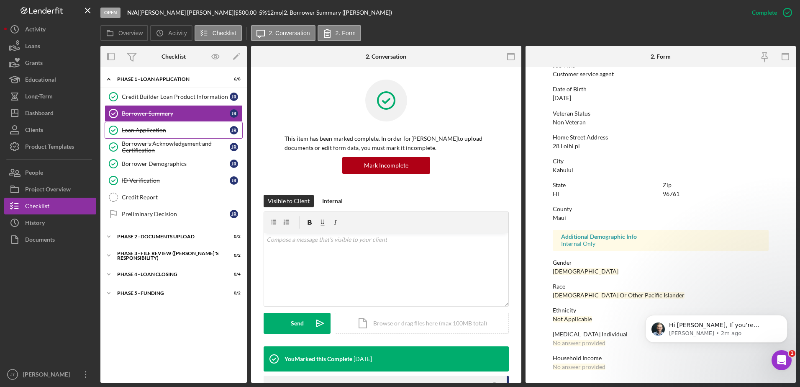
click at [166, 131] on div "Loan Application" at bounding box center [176, 130] width 108 height 7
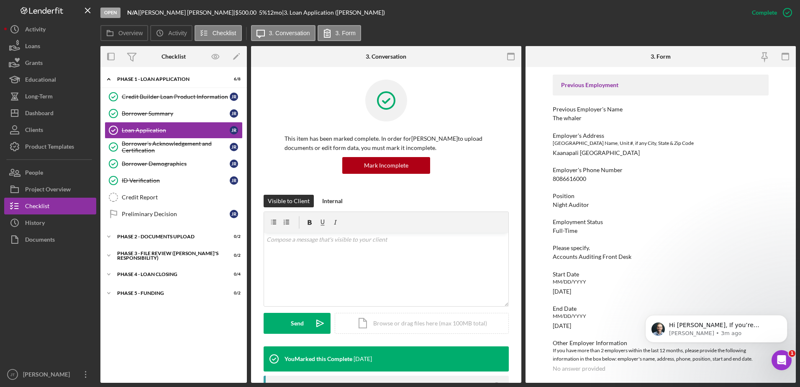
scroll to position [682, 0]
click at [172, 151] on div "Borrower's Acknowledgement and Certification" at bounding box center [176, 146] width 108 height 13
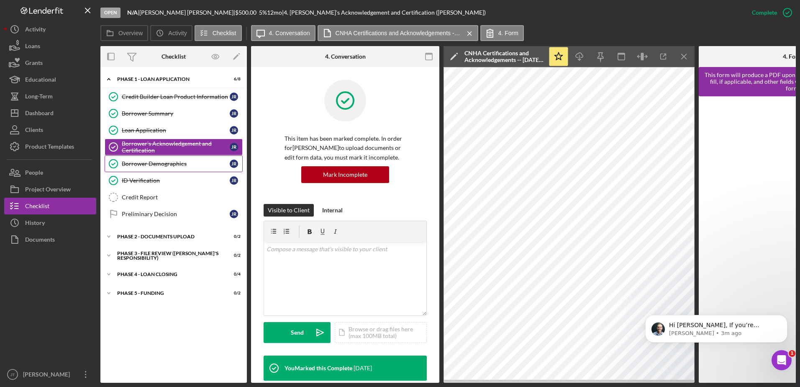
click at [128, 165] on div "Borrower Demographics" at bounding box center [176, 163] width 108 height 7
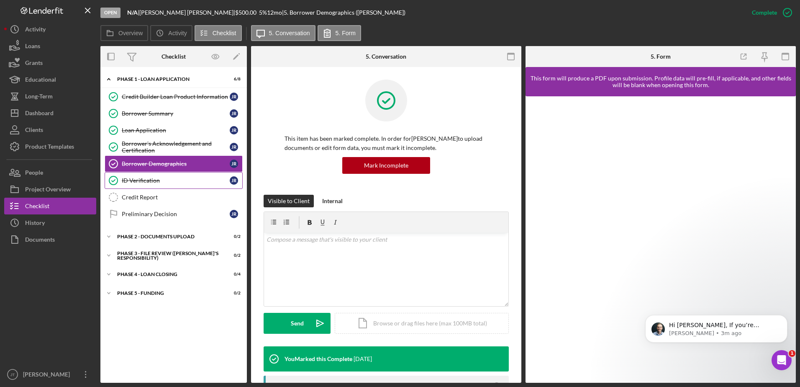
click at [147, 184] on div "ID Verification" at bounding box center [176, 180] width 108 height 7
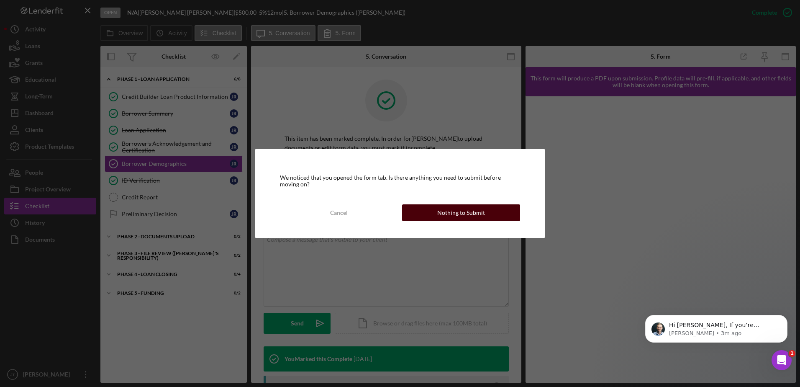
click at [479, 208] on div "Nothing to Submit" at bounding box center [461, 212] width 48 height 17
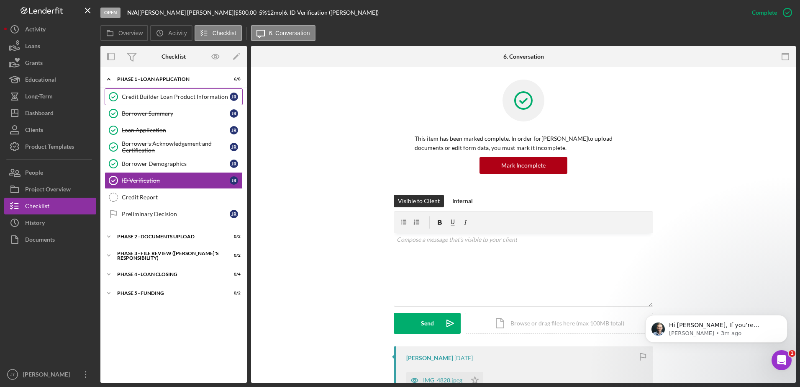
click at [171, 99] on div "Credit Builder Loan Product Information" at bounding box center [176, 96] width 108 height 7
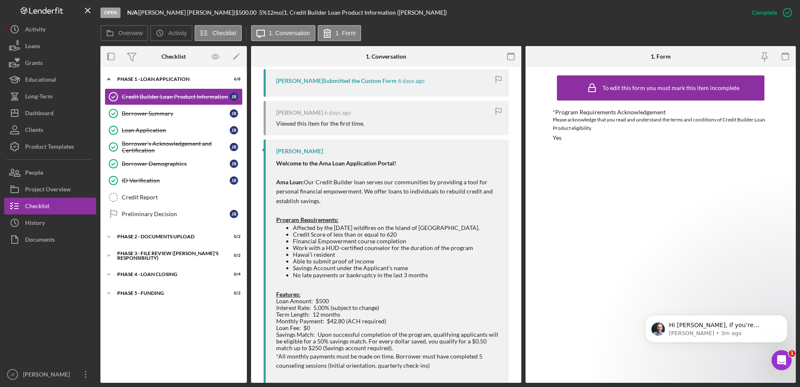
scroll to position [293, 0]
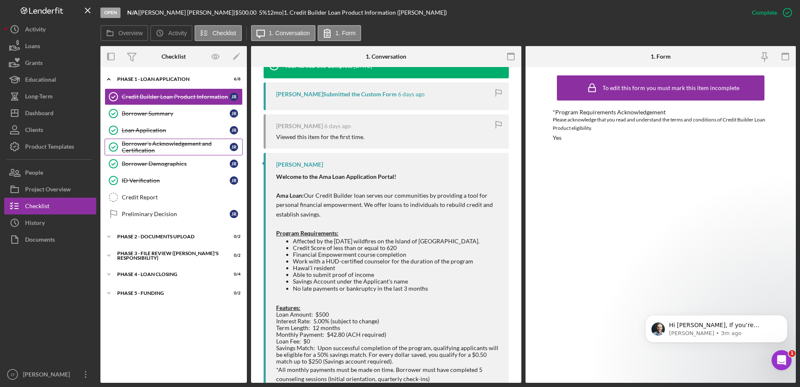
click at [183, 148] on div "Borrower's Acknowledgement and Certification" at bounding box center [176, 146] width 108 height 13
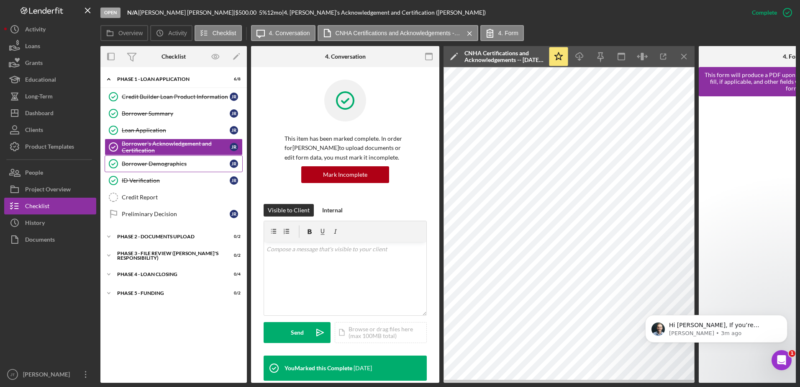
click at [169, 167] on link "Borrower Demographics Borrower Demographics J R" at bounding box center [174, 163] width 138 height 17
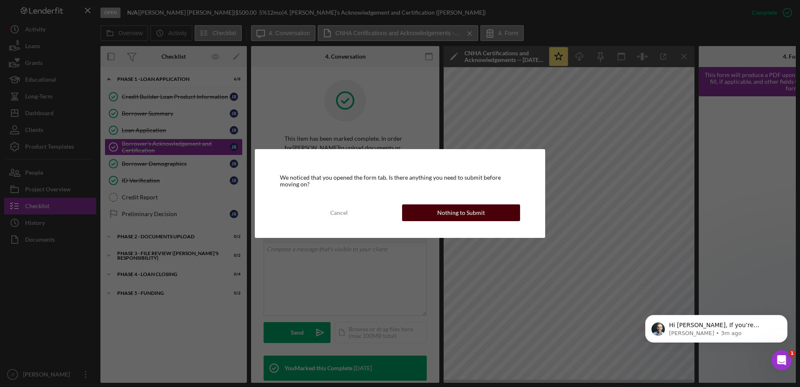
click at [477, 210] on div "Nothing to Submit" at bounding box center [461, 212] width 48 height 17
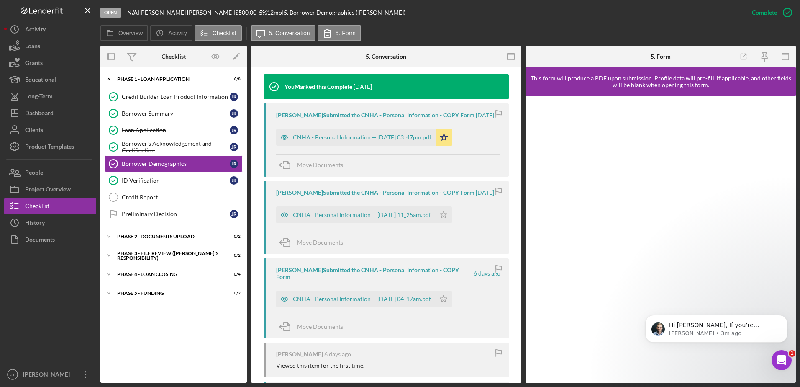
scroll to position [293, 0]
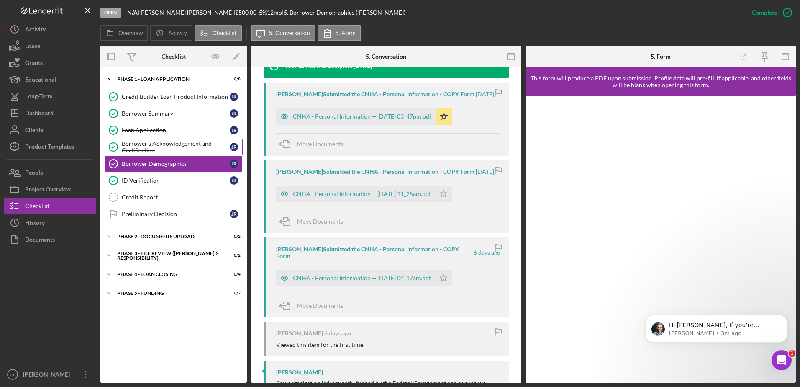
click at [191, 139] on link "[PERSON_NAME]'s Acknowledgement and Certification Borrower's Acknowledgement an…" at bounding box center [174, 147] width 138 height 17
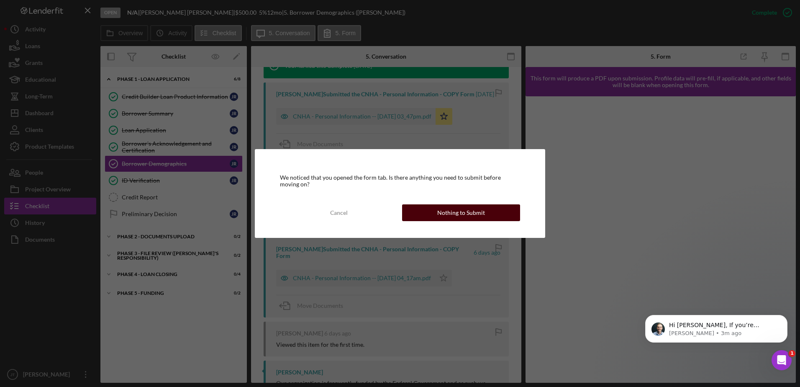
click at [503, 211] on button "Nothing to Submit" at bounding box center [461, 212] width 118 height 17
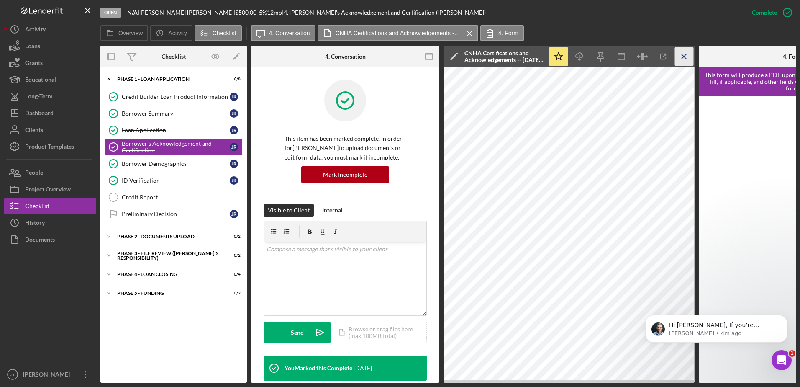
click at [681, 54] on icon "Icon/Menu Close" at bounding box center [684, 56] width 19 height 19
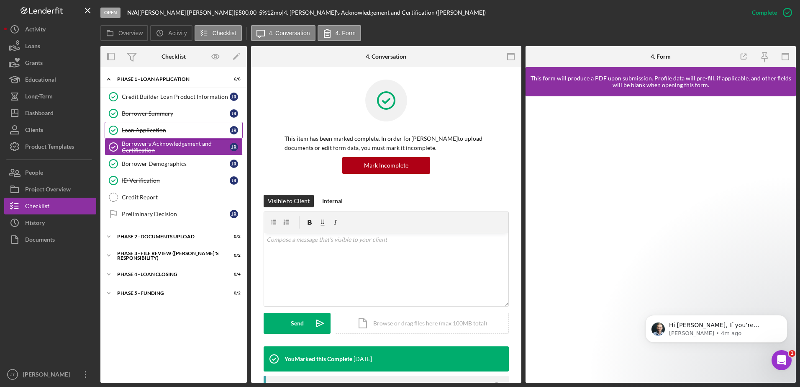
click at [165, 129] on div "Loan Application" at bounding box center [176, 130] width 108 height 7
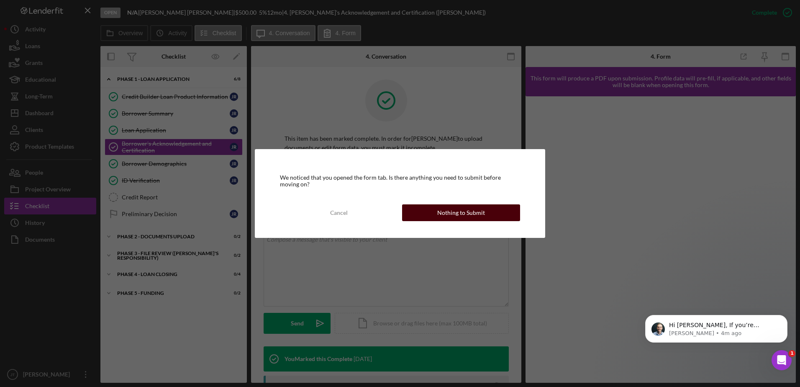
click at [416, 210] on button "Nothing to Submit" at bounding box center [461, 212] width 118 height 17
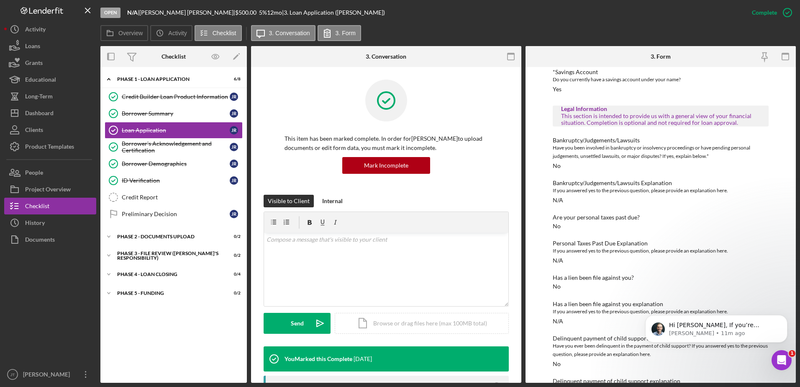
scroll to position [126, 0]
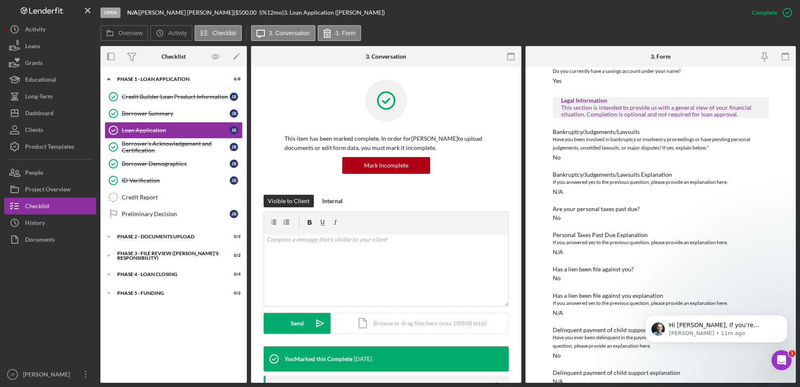
click at [539, 28] on div "Overview Icon/History Activity Checklist Icon/Message 3. Conversation 3. Form" at bounding box center [448, 33] width 696 height 17
click at [66, 115] on button "Icon/Dashboard Dashboard" at bounding box center [50, 113] width 92 height 17
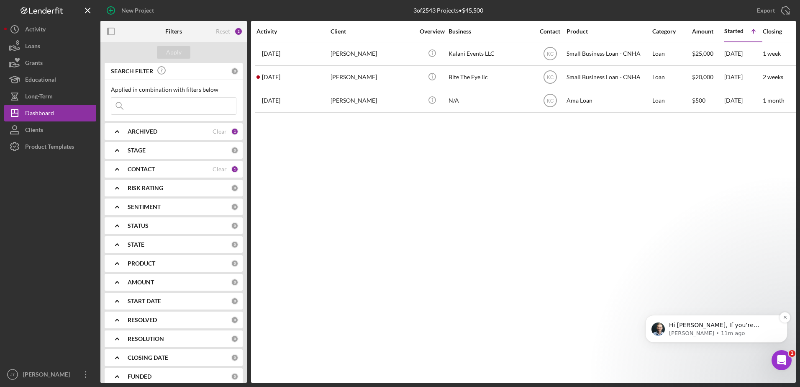
click at [698, 332] on p "[PERSON_NAME] • 11m ago" at bounding box center [723, 333] width 108 height 8
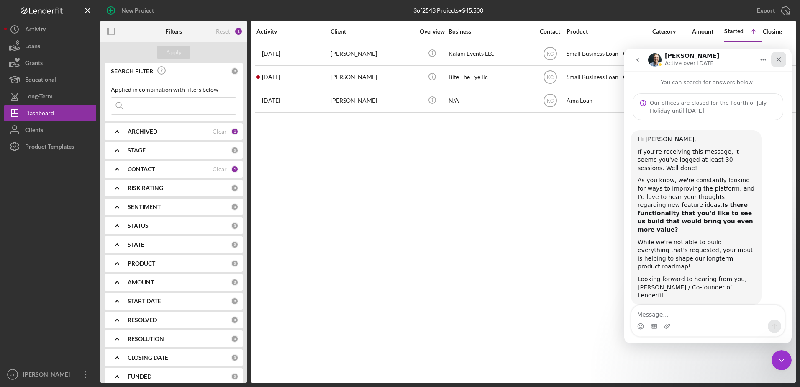
click at [784, 60] on div "Close" at bounding box center [779, 59] width 15 height 15
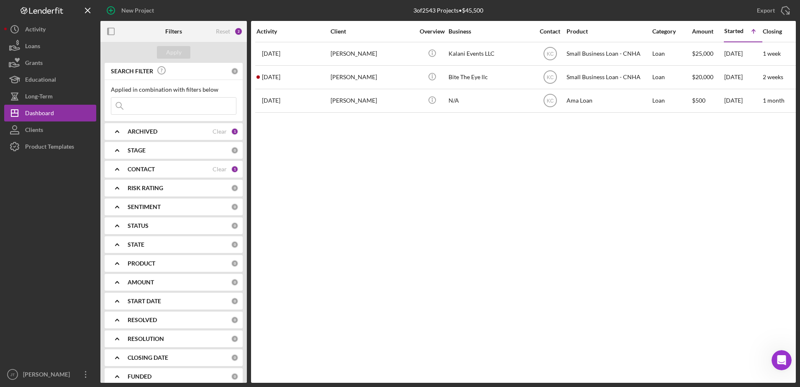
click at [397, 253] on div "Activity Client Overview Business Contact Product Category Amount Started Icon/…" at bounding box center [523, 202] width 545 height 362
click at [190, 174] on div "CONTACT Clear 1" at bounding box center [183, 169] width 111 height 17
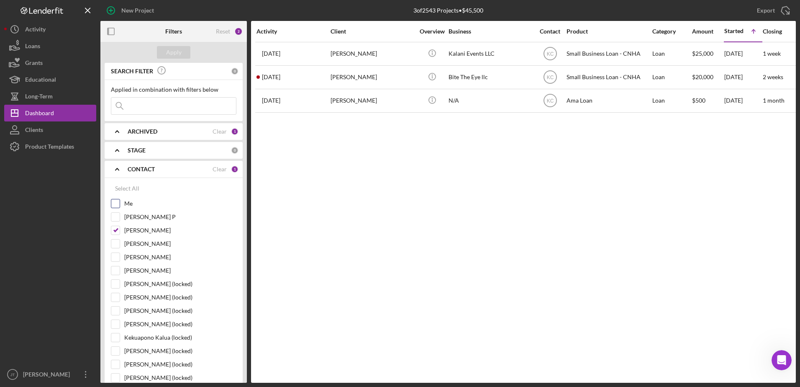
click at [118, 203] on input "Me" at bounding box center [115, 203] width 8 height 8
checkbox input "true"
click at [117, 231] on input "[PERSON_NAME]" at bounding box center [115, 230] width 8 height 8
checkbox input "false"
click at [175, 53] on div "Apply" at bounding box center [173, 52] width 15 height 13
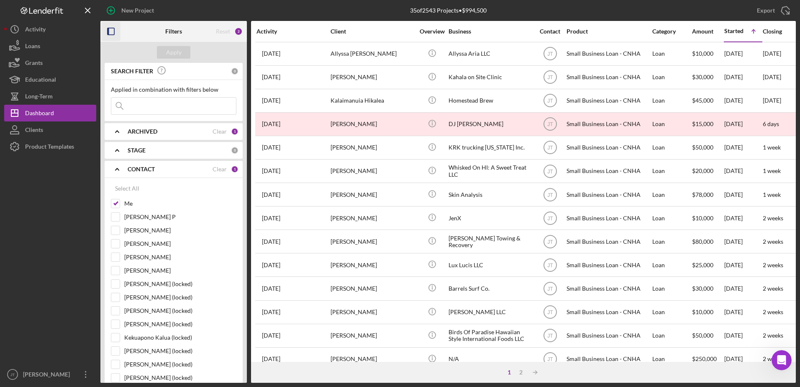
click at [107, 34] on icon "button" at bounding box center [111, 31] width 19 height 19
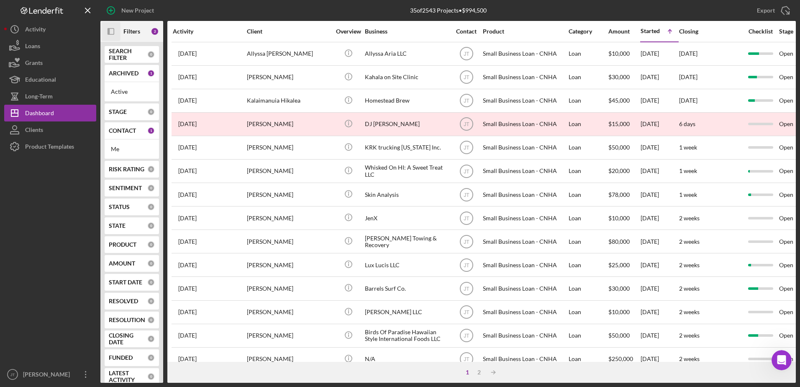
click at [138, 131] on div "CONTACT" at bounding box center [128, 130] width 39 height 7
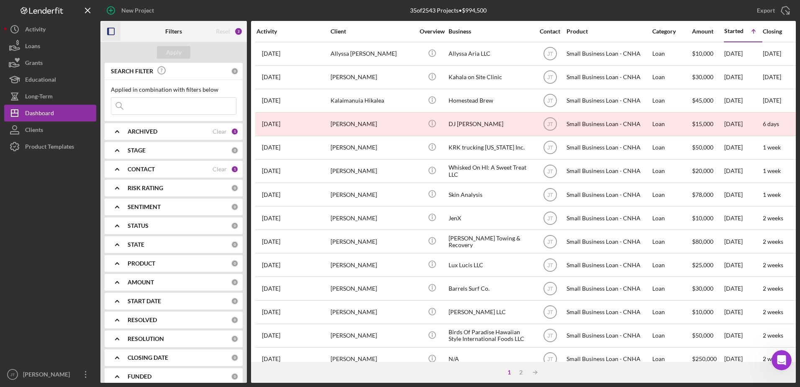
click at [170, 170] on div "CONTACT" at bounding box center [170, 169] width 85 height 7
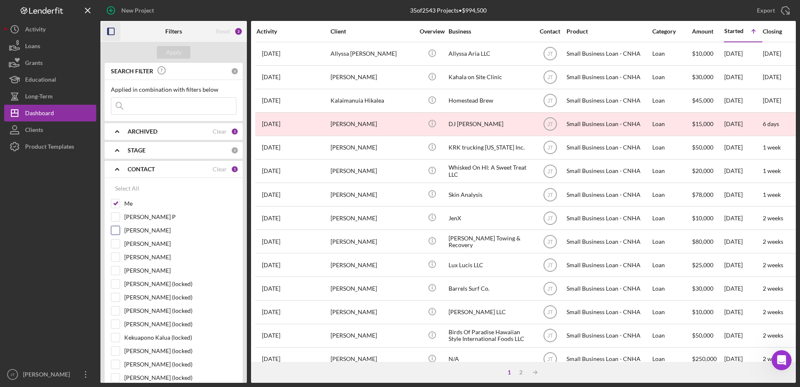
click at [117, 228] on input "[PERSON_NAME]" at bounding box center [115, 230] width 8 height 8
checkbox input "true"
click at [117, 202] on input "Me" at bounding box center [115, 203] width 8 height 8
click at [164, 54] on button "Apply" at bounding box center [173, 52] width 33 height 13
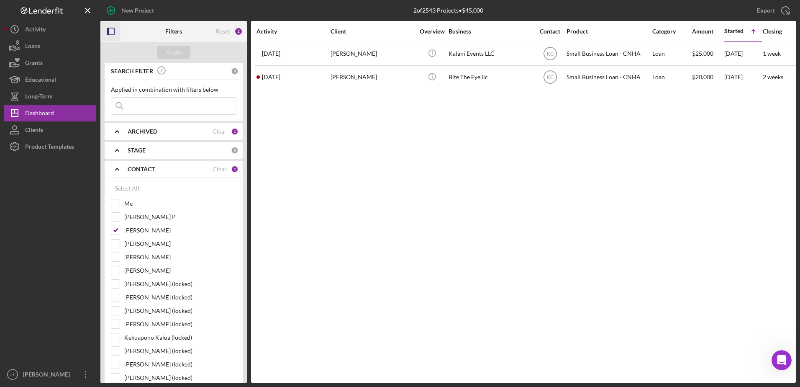
click at [402, 191] on div "Activity Client Overview Business Contact Product Category Amount Started Icon/…" at bounding box center [523, 202] width 545 height 362
click at [116, 202] on input "Me" at bounding box center [115, 203] width 8 height 8
checkbox input "true"
click at [118, 227] on input "[PERSON_NAME]" at bounding box center [115, 230] width 8 height 8
checkbox input "false"
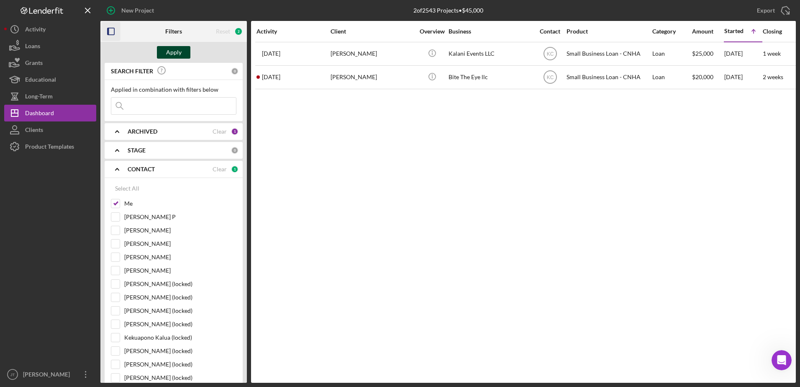
click at [175, 51] on div "Apply" at bounding box center [173, 52] width 15 height 13
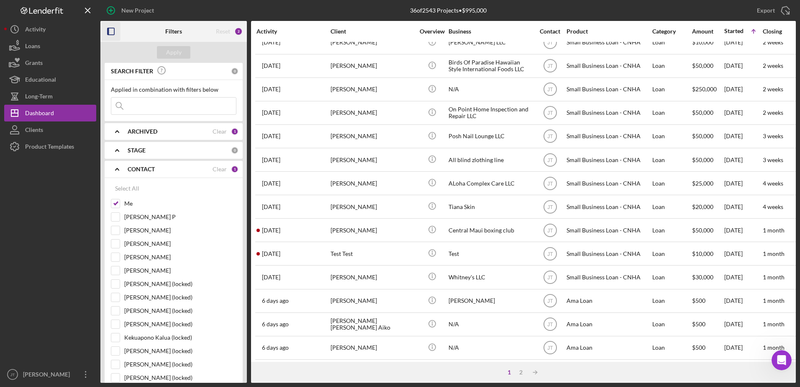
scroll to position [278, 0]
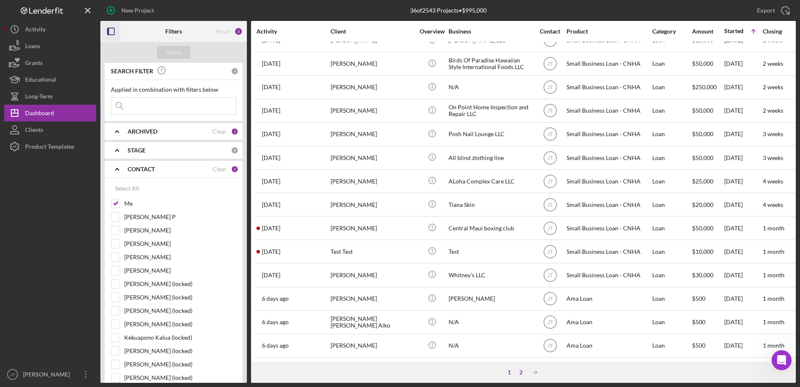
click at [523, 373] on div "2" at bounding box center [521, 372] width 12 height 7
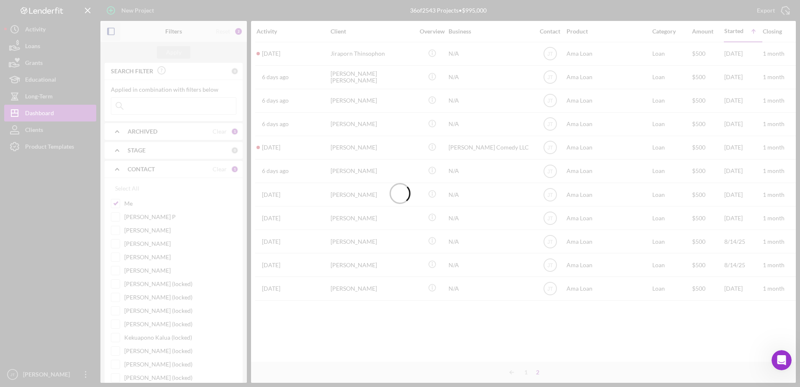
scroll to position [0, 0]
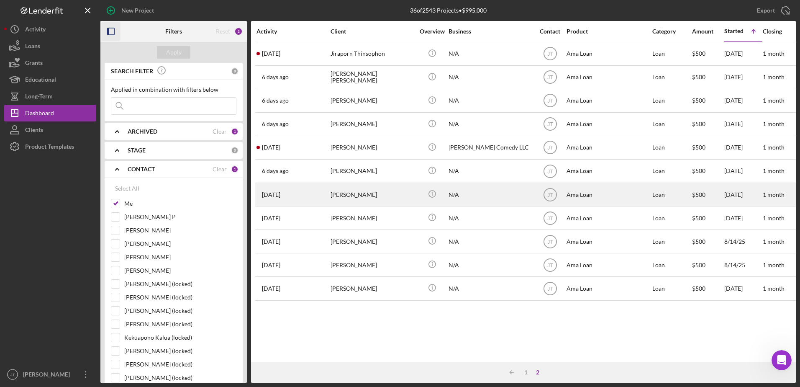
click at [358, 199] on div "[PERSON_NAME]" at bounding box center [373, 194] width 84 height 22
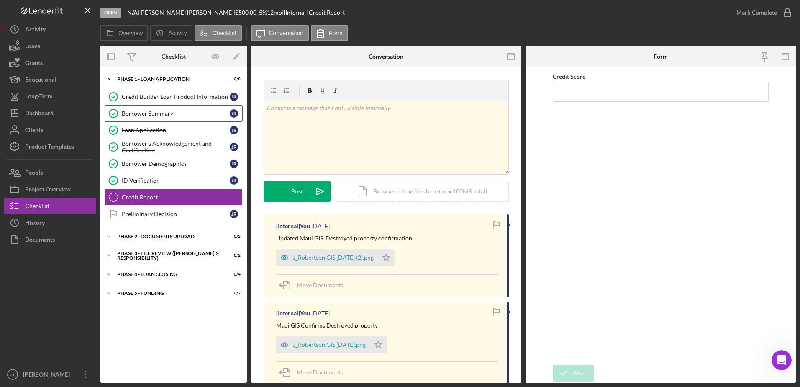
click at [159, 119] on link "Borrower Summary Borrower Summary J R" at bounding box center [174, 113] width 138 height 17
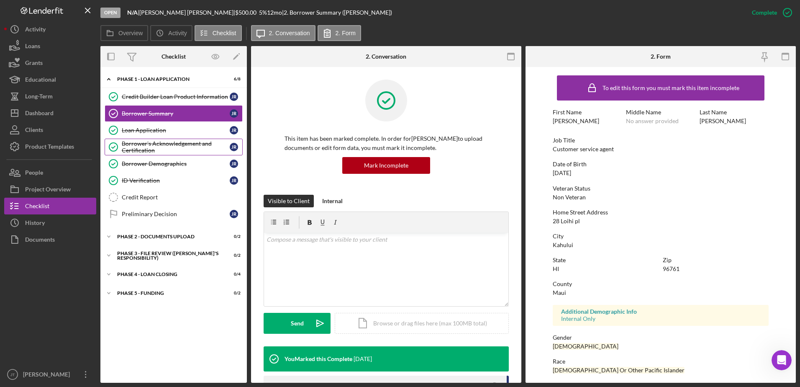
click at [201, 152] on div "Borrower's Acknowledgement and Certification" at bounding box center [176, 146] width 108 height 13
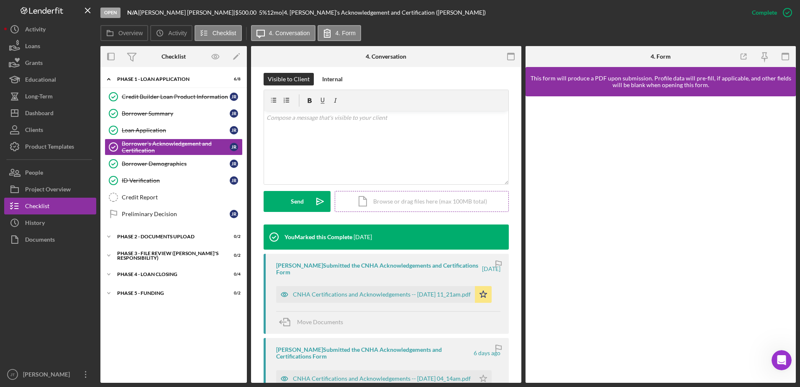
scroll to position [126, 0]
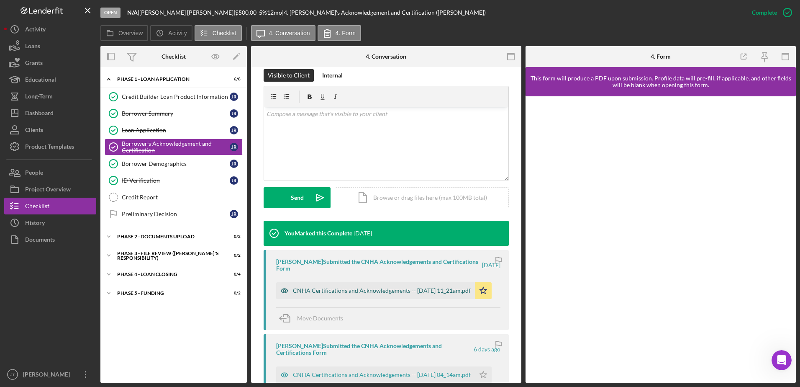
click at [386, 287] on div "CNHA Certifications and Acknowledgements -- [DATE] 11_21am.pdf" at bounding box center [382, 290] width 178 height 7
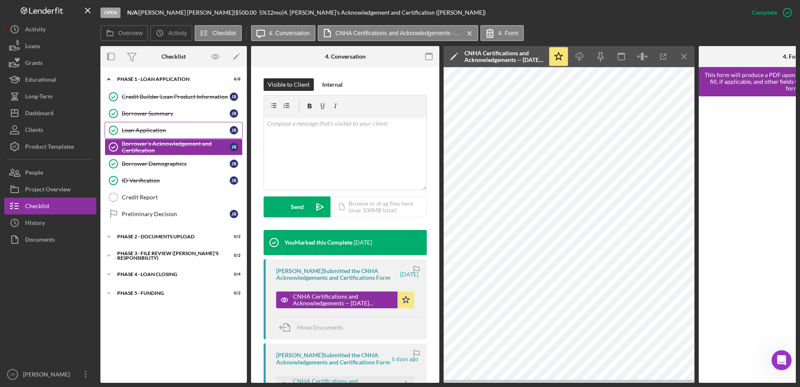
click at [156, 135] on link "Loan Application Loan Application J R" at bounding box center [174, 130] width 138 height 17
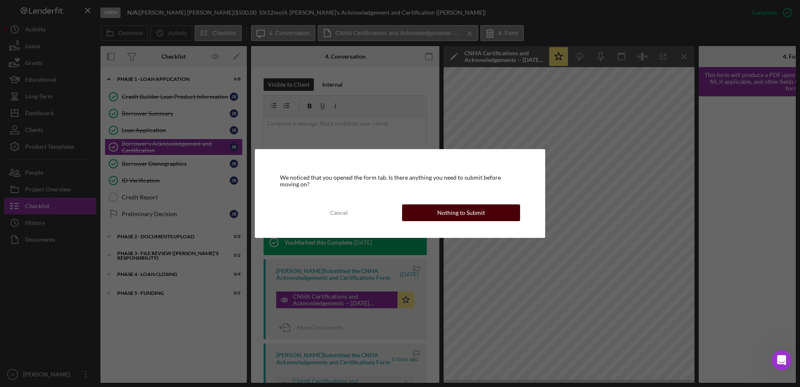
click at [489, 218] on button "Nothing to Submit" at bounding box center [461, 212] width 118 height 17
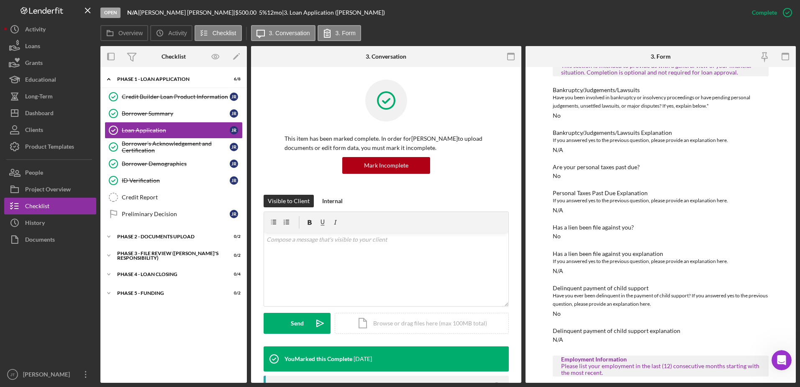
scroll to position [251, 0]
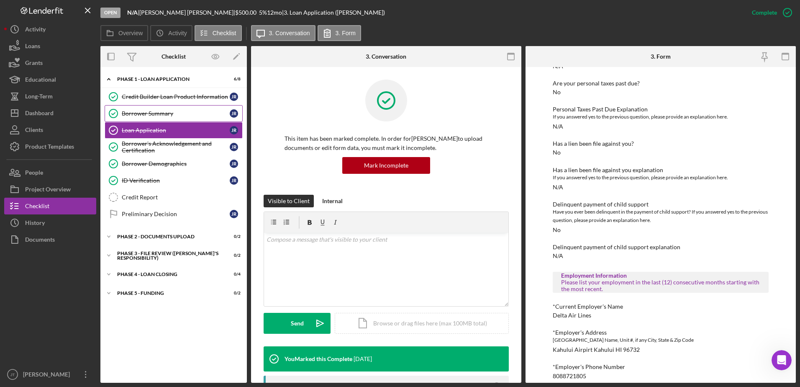
click at [172, 116] on div "Borrower Summary" at bounding box center [176, 113] width 108 height 7
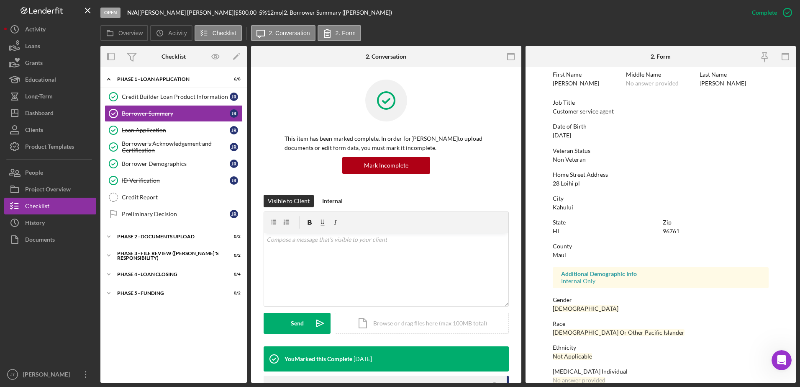
scroll to position [75, 0]
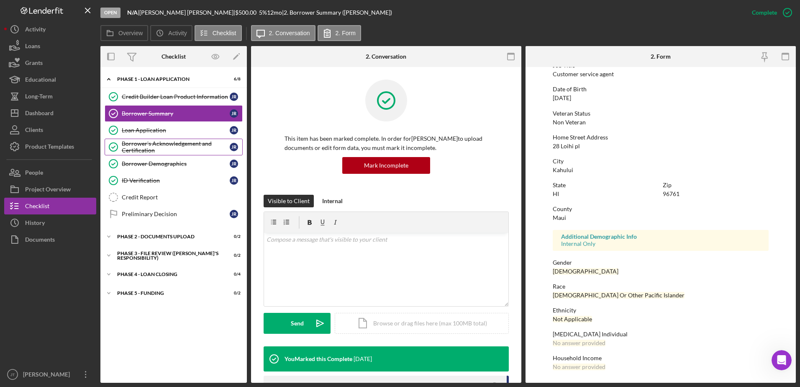
click at [147, 148] on div "Borrower's Acknowledgement and Certification" at bounding box center [176, 146] width 108 height 13
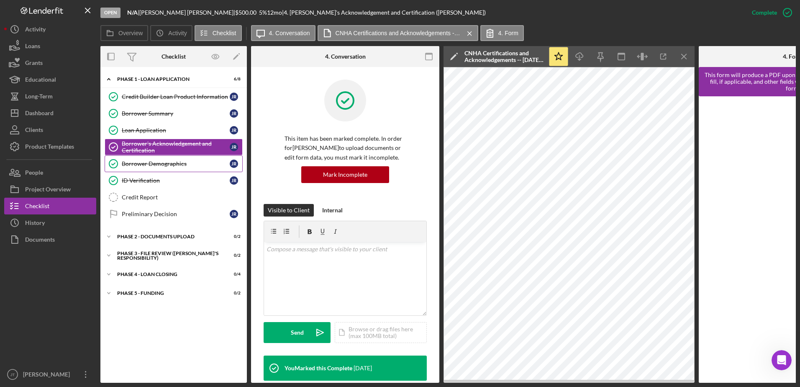
click at [153, 167] on div "Borrower Demographics" at bounding box center [176, 163] width 108 height 7
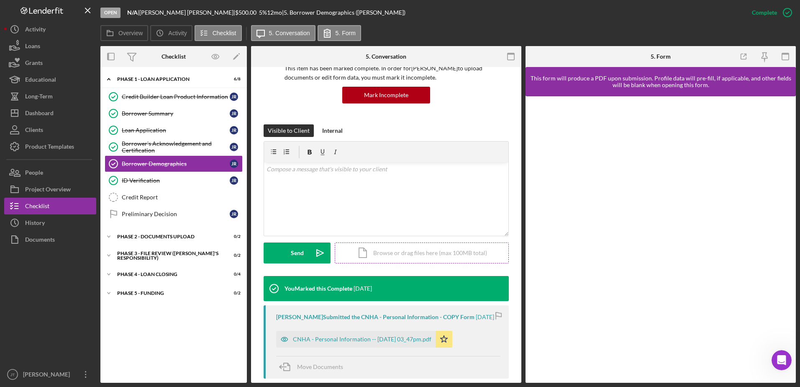
scroll to position [167, 0]
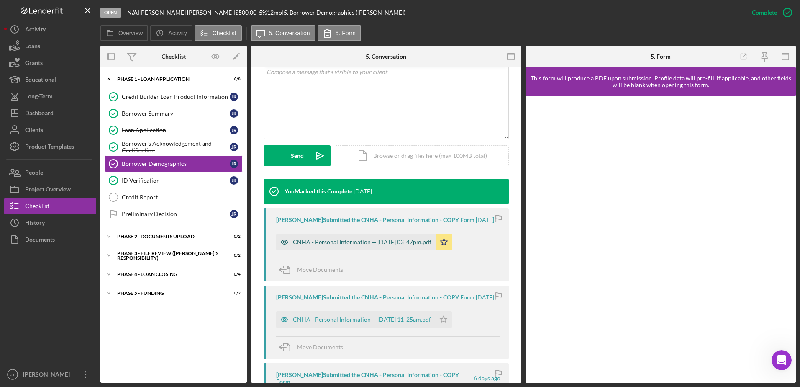
click at [364, 245] on div "CNHA - Personal Information -- [DATE] 03_47pm.pdf" at bounding box center [362, 242] width 139 height 7
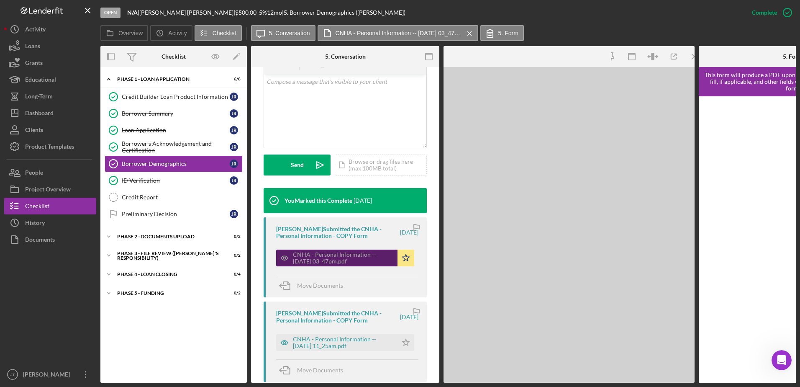
scroll to position [177, 0]
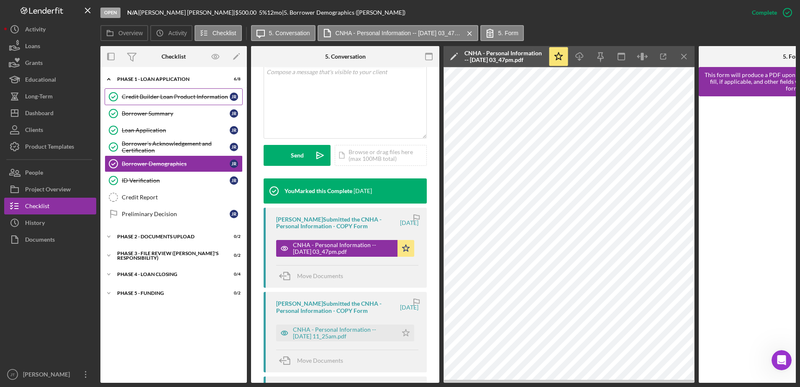
click at [178, 95] on div "Credit Builder Loan Product Information" at bounding box center [176, 96] width 108 height 7
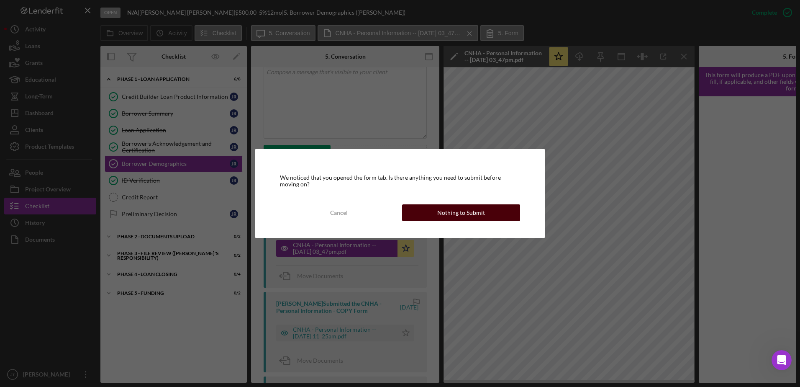
click at [426, 213] on button "Nothing to Submit" at bounding box center [461, 212] width 118 height 17
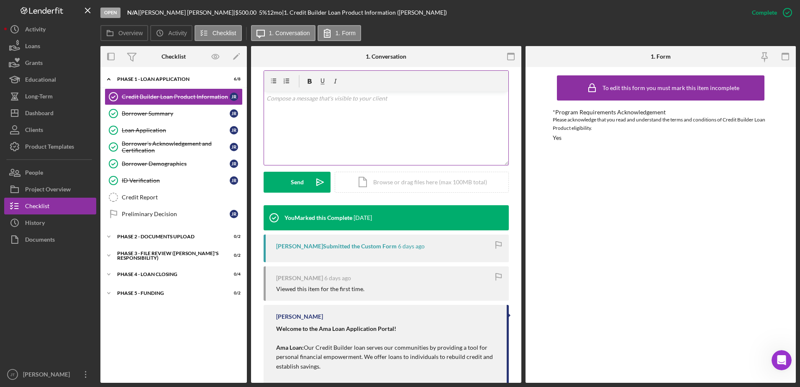
scroll to position [167, 0]
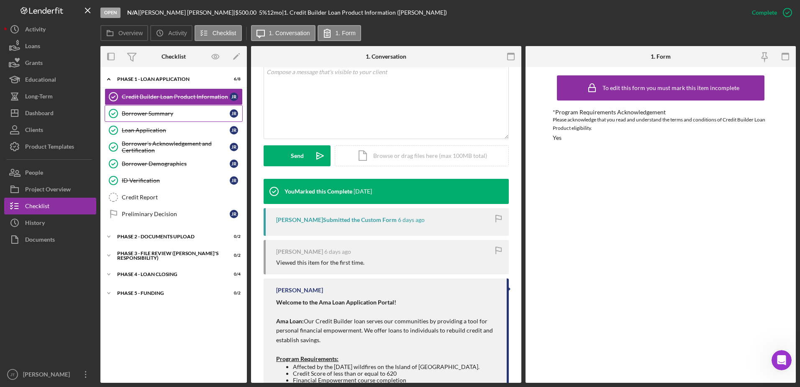
click at [166, 116] on div "Borrower Summary" at bounding box center [176, 113] width 108 height 7
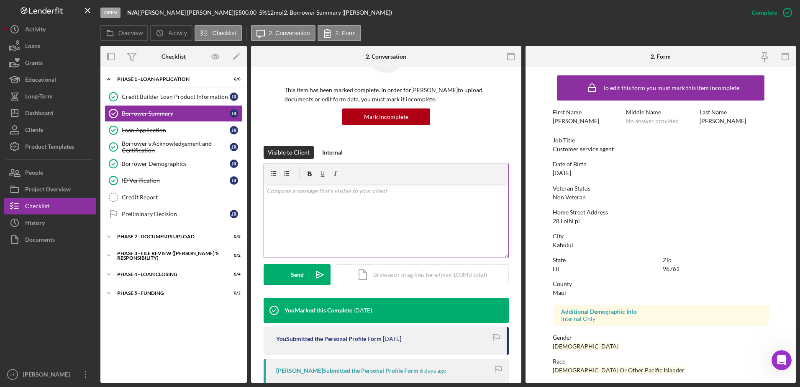
scroll to position [84, 0]
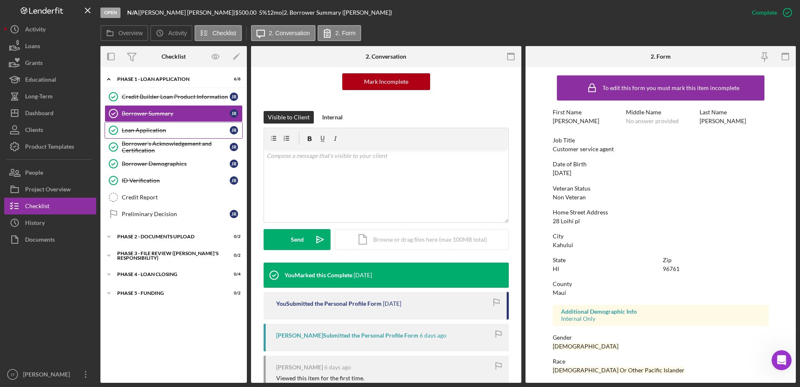
click at [165, 131] on div "Loan Application" at bounding box center [176, 130] width 108 height 7
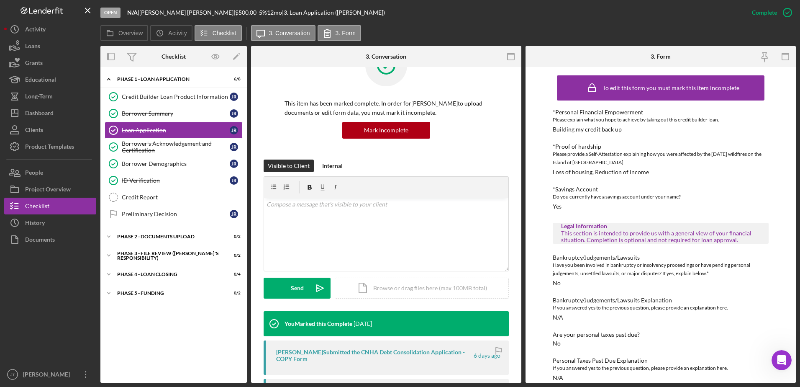
scroll to position [84, 0]
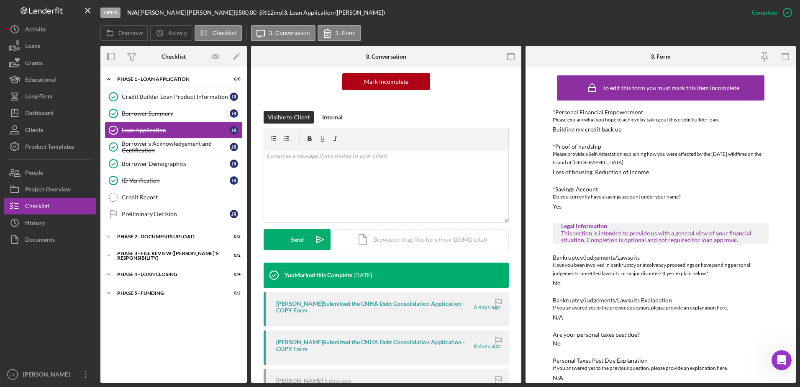
click at [370, 308] on div "[PERSON_NAME] Submitted the CNHA Debt Consolidation Application - COPY Form" at bounding box center [374, 306] width 196 height 13
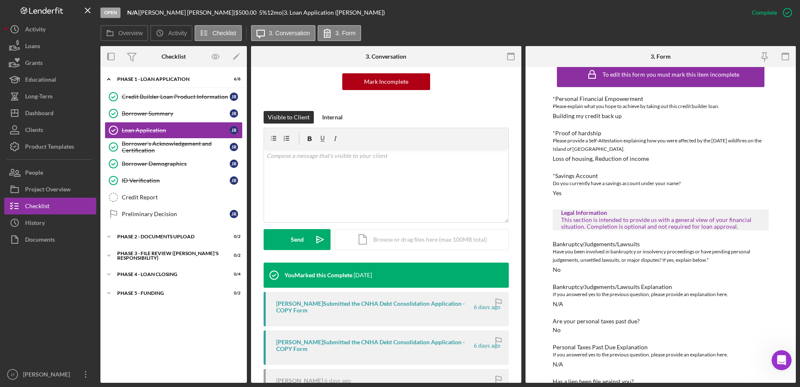
scroll to position [0, 0]
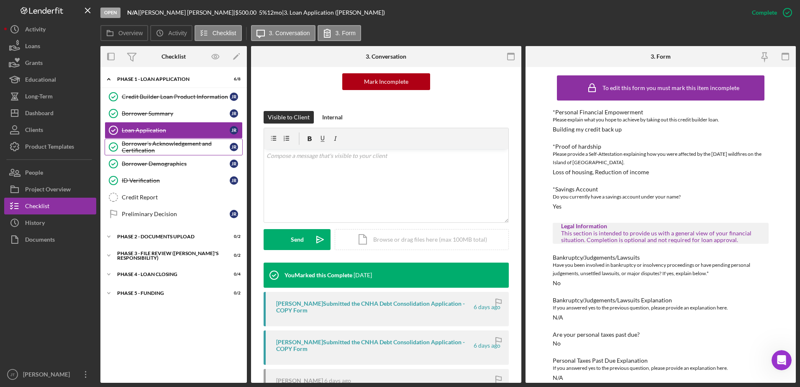
click at [180, 147] on div "Borrower's Acknowledgement and Certification" at bounding box center [176, 146] width 108 height 13
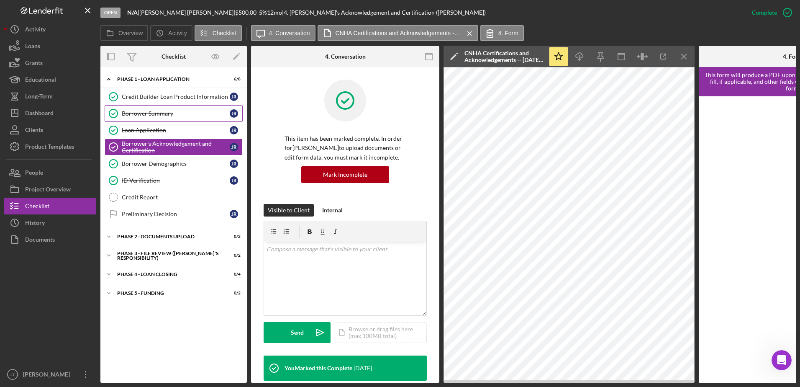
click at [178, 112] on div "Borrower Summary" at bounding box center [176, 113] width 108 height 7
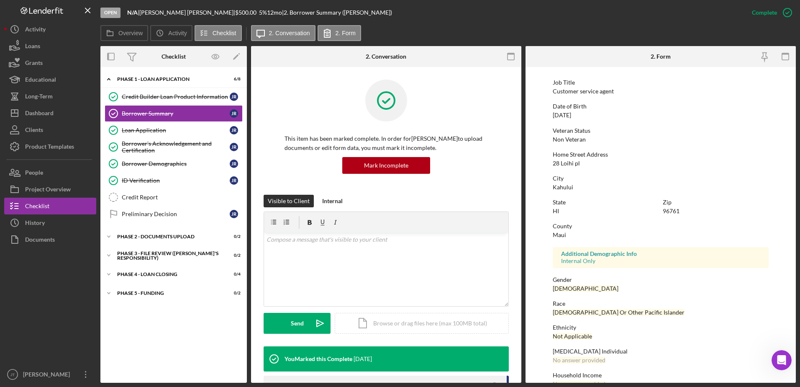
scroll to position [75, 0]
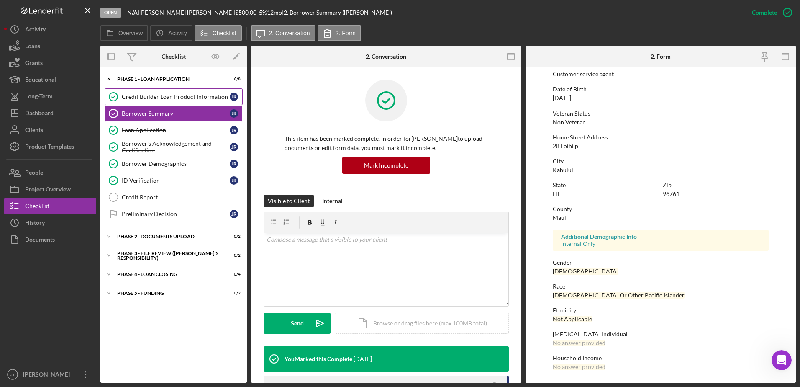
click at [167, 102] on link "Credit Builder Loan Product Information Credit Builder Loan Product Information…" at bounding box center [174, 96] width 138 height 17
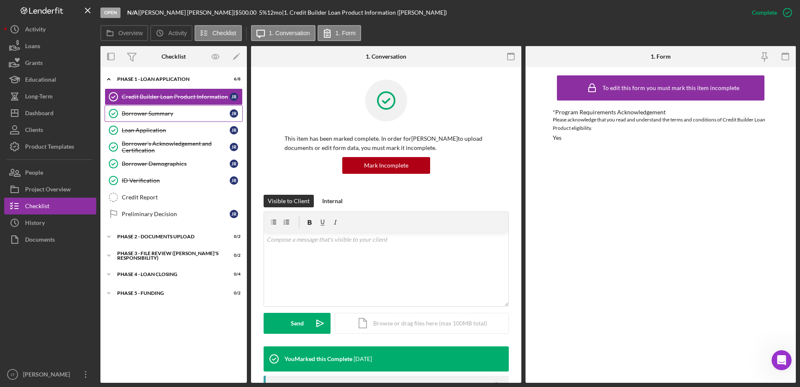
click at [159, 112] on div "Borrower Summary" at bounding box center [176, 113] width 108 height 7
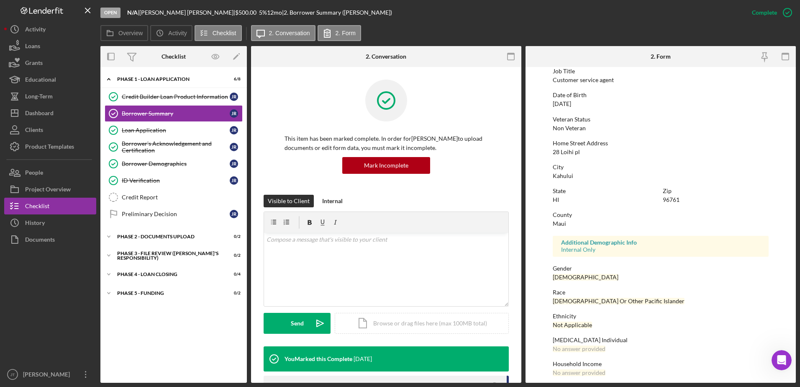
scroll to position [75, 0]
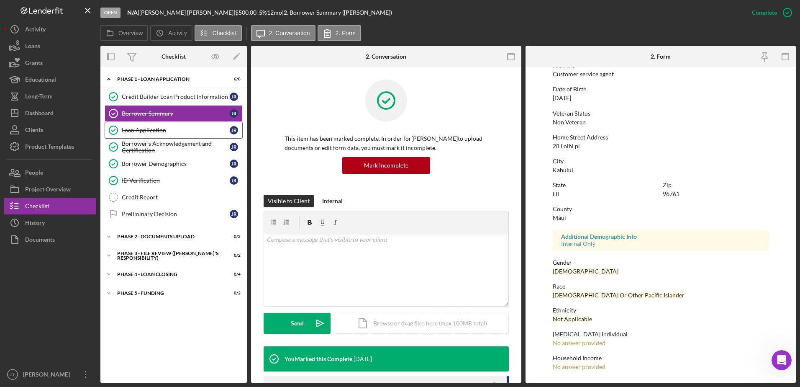
click at [162, 131] on div "Loan Application" at bounding box center [176, 130] width 108 height 7
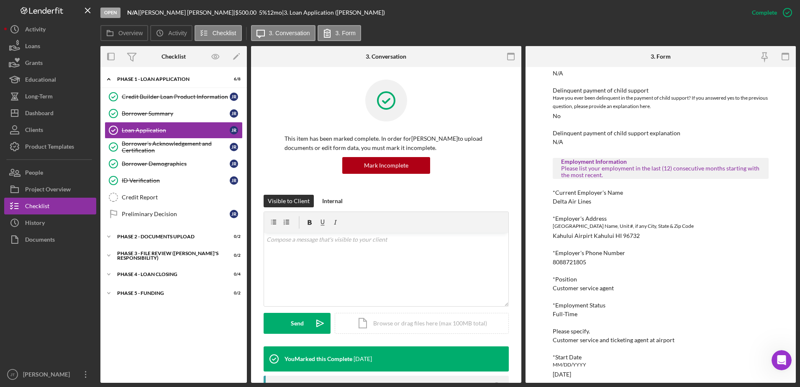
scroll to position [377, 0]
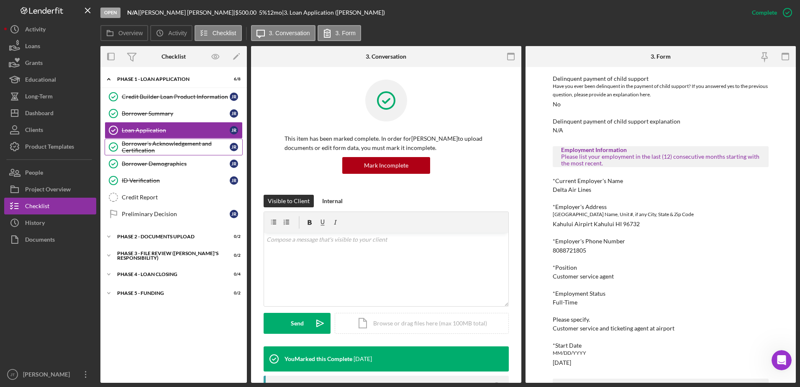
click at [149, 146] on div "Borrower's Acknowledgement and Certification" at bounding box center [176, 146] width 108 height 13
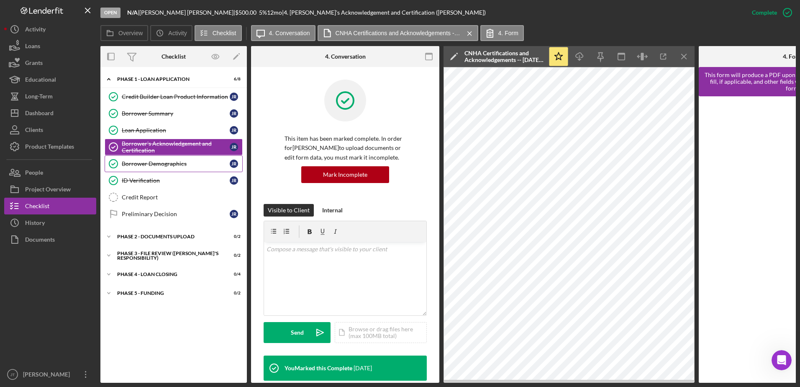
click at [175, 168] on link "Borrower Demographics Borrower Demographics J R" at bounding box center [174, 163] width 138 height 17
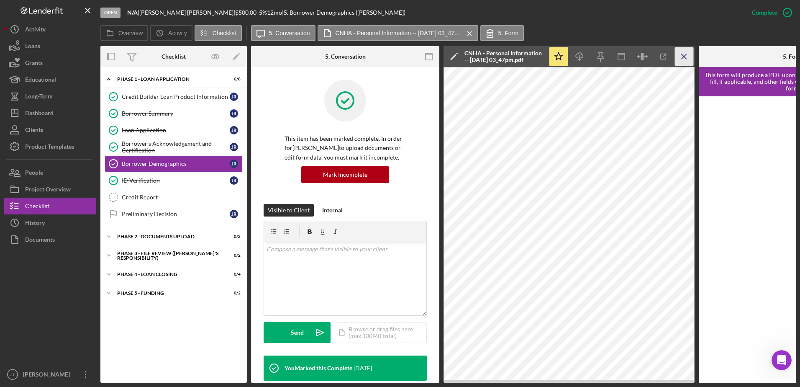
click at [683, 63] on icon "Icon/Menu Close" at bounding box center [684, 56] width 19 height 19
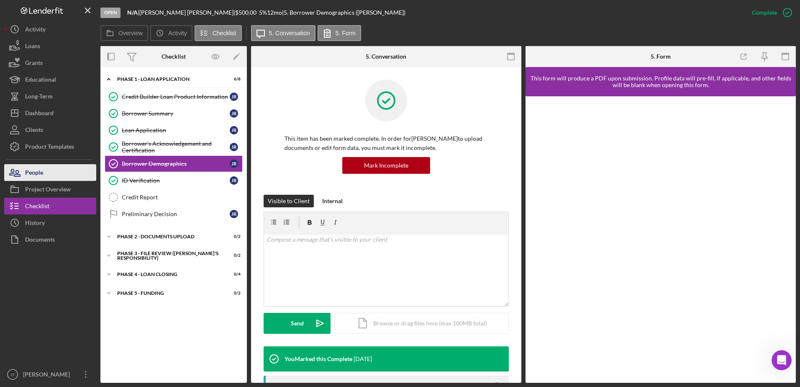
click at [68, 176] on button "People" at bounding box center [50, 172] width 92 height 17
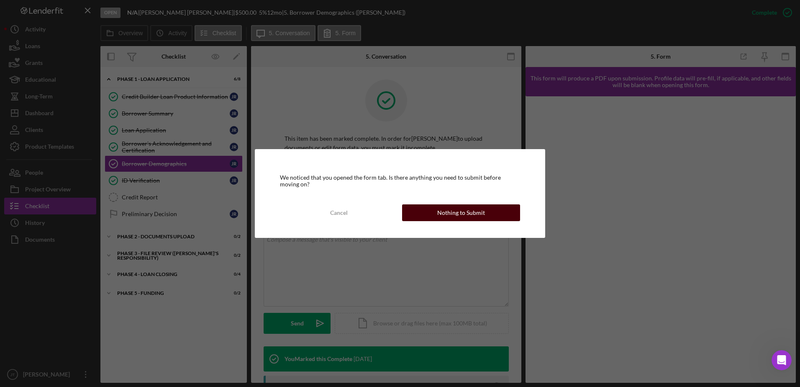
click at [417, 216] on button "Nothing to Submit" at bounding box center [461, 212] width 118 height 17
